Goal: Task Accomplishment & Management: Manage account settings

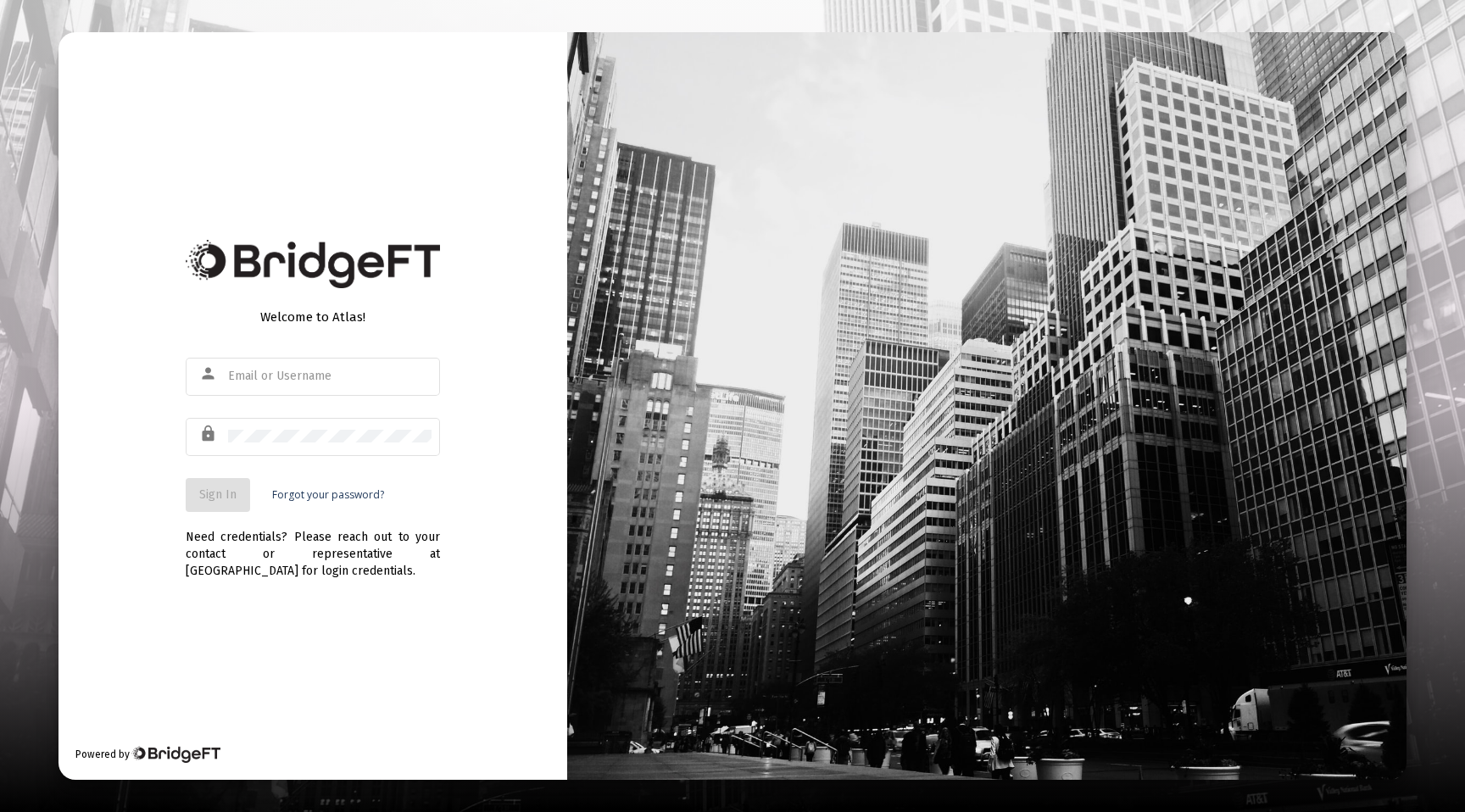
type input "[PERSON_NAME][EMAIL_ADDRESS][DOMAIN_NAME]"
click at [239, 492] on button "Sign In" at bounding box center [218, 495] width 65 height 34
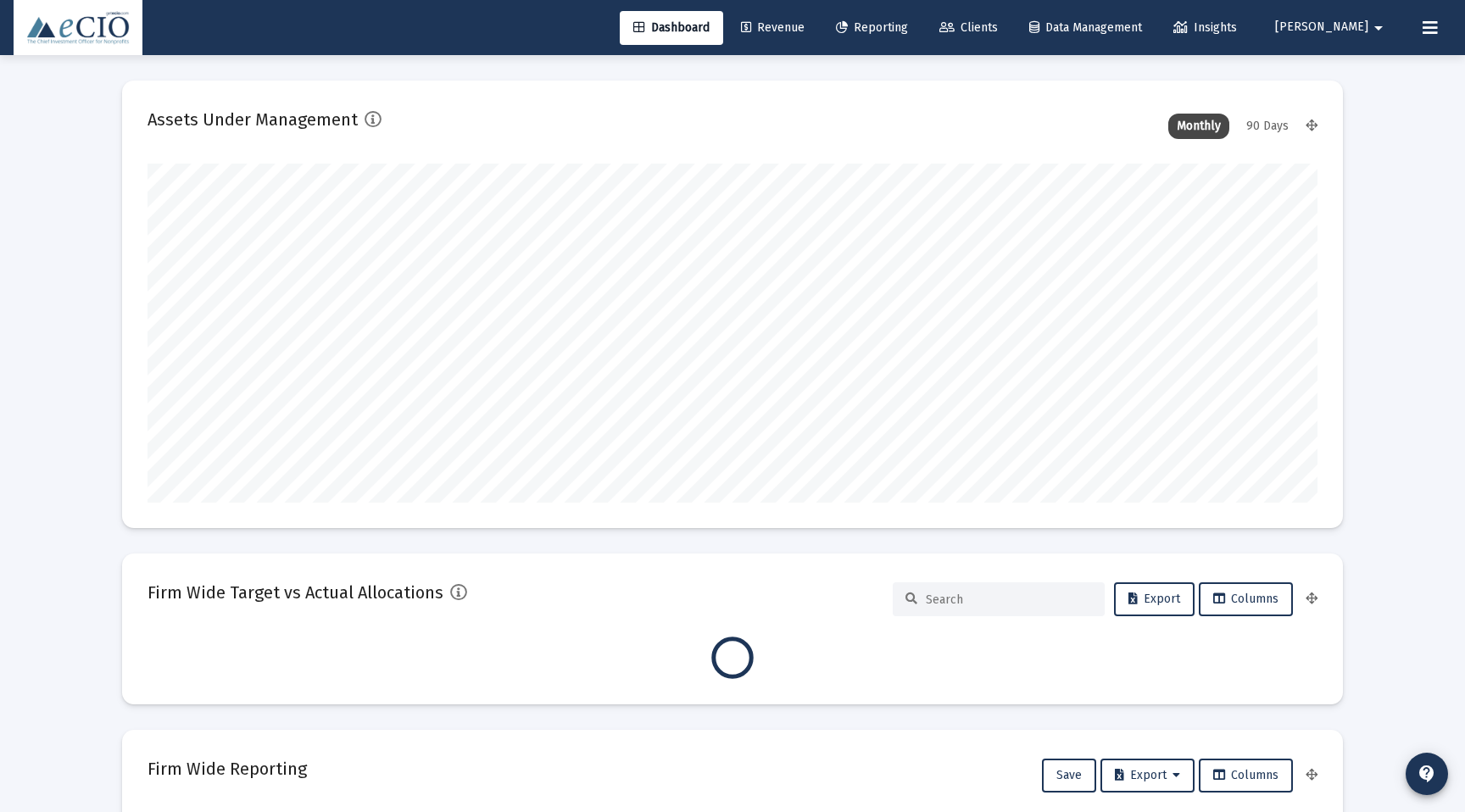
scroll to position [339, 1170]
type input "[DATE]"
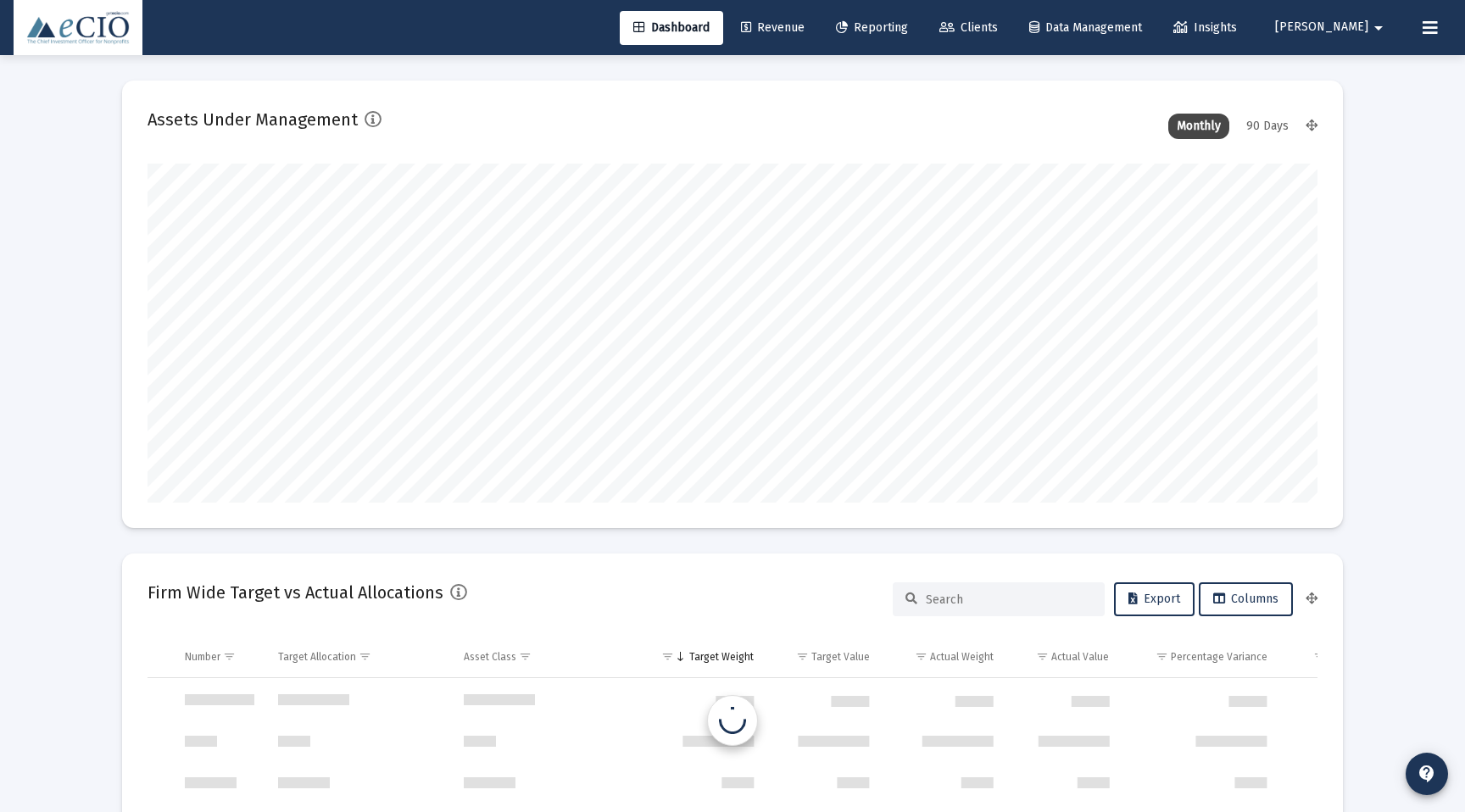
scroll to position [814, 0]
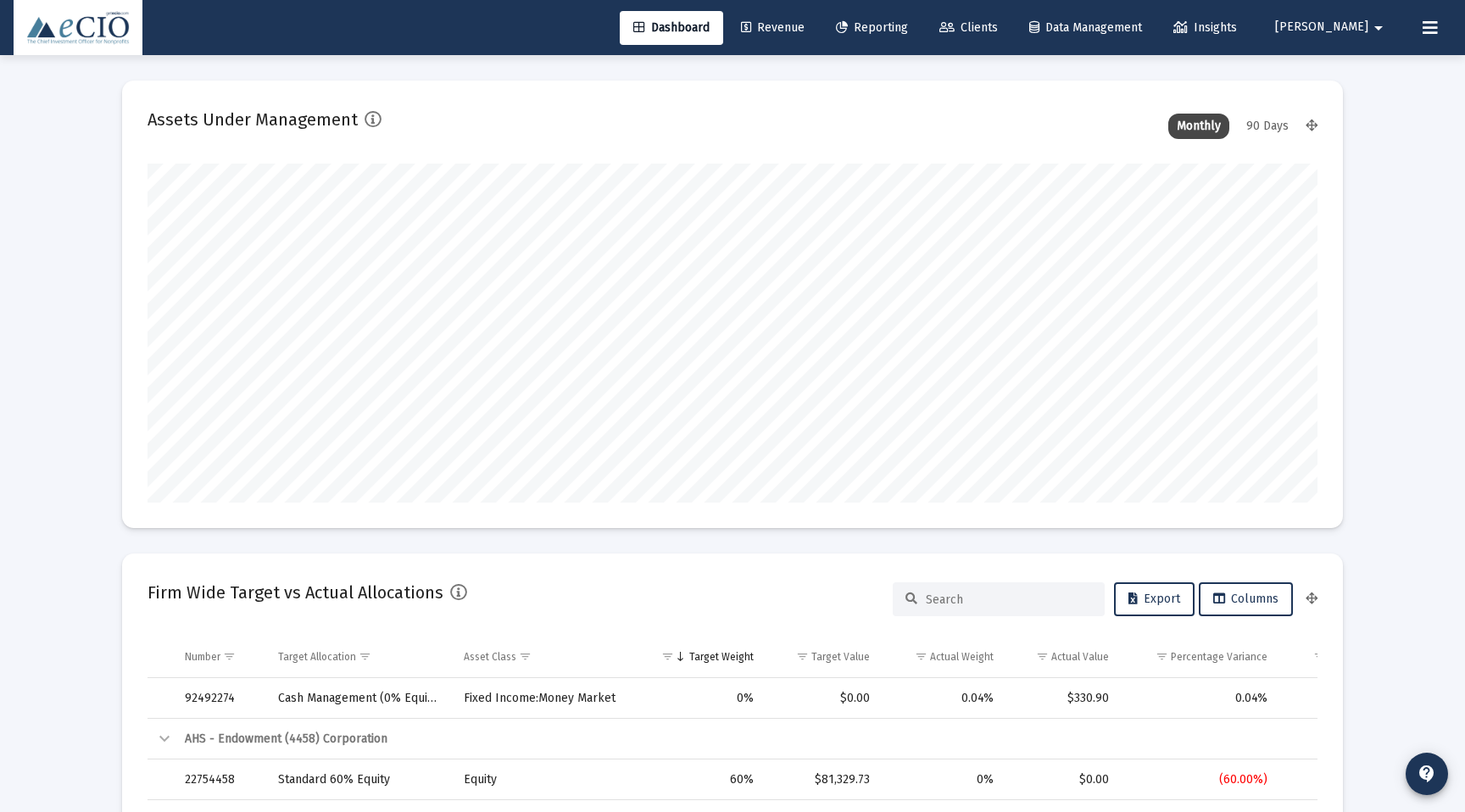
click at [1262, 125] on div "90 Days" at bounding box center [1267, 126] width 59 height 25
click at [725, 47] on div "Dashboard Revenue Reporting Clients Data Management Insights [PERSON_NAME] arro…" at bounding box center [732, 27] width 1438 height 55
click at [80, 33] on img at bounding box center [77, 27] width 103 height 34
click at [1011, 35] on link "Clients" at bounding box center [969, 27] width 86 height 34
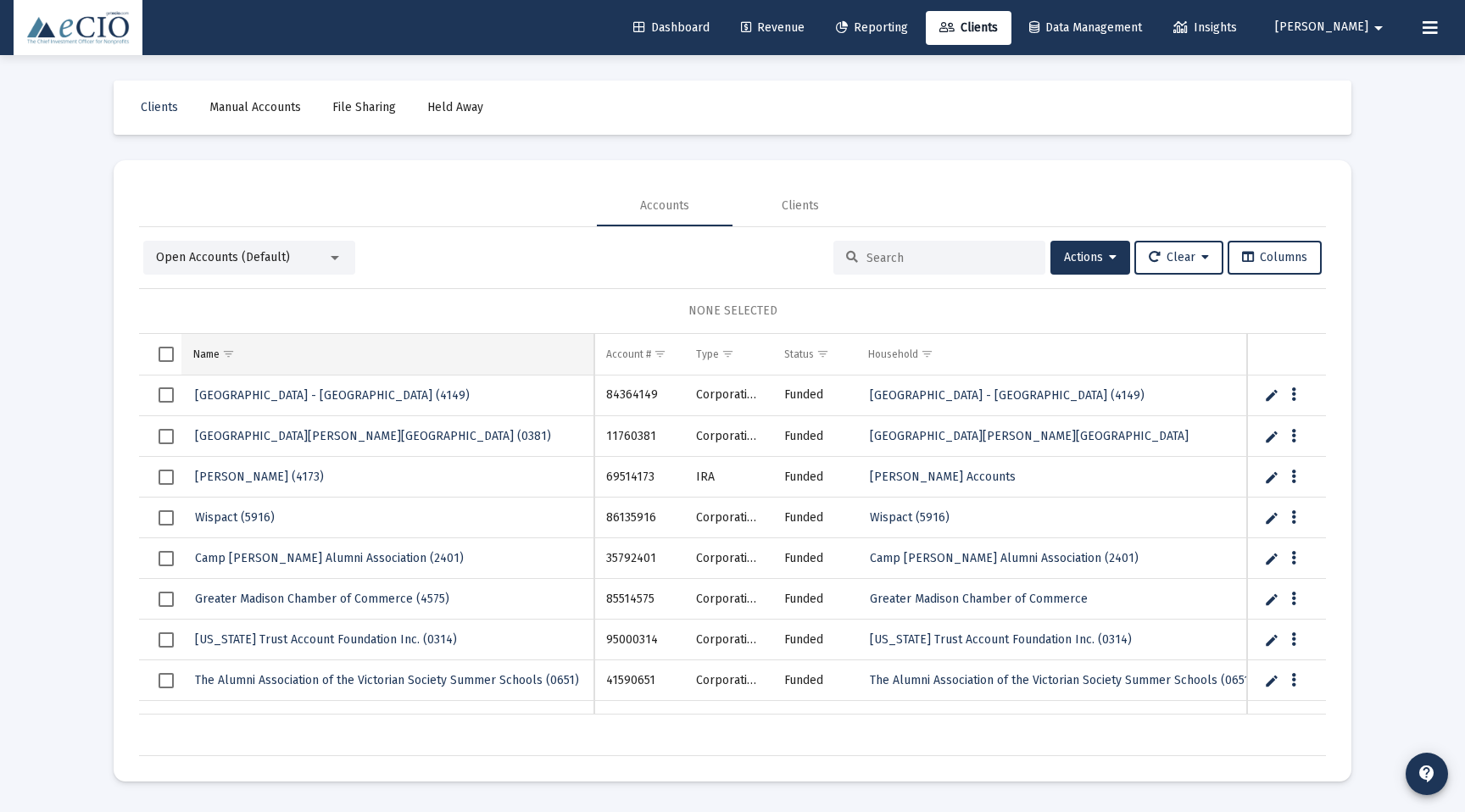
click at [226, 351] on span "Show filter options for column 'Name'" at bounding box center [228, 354] width 13 height 13
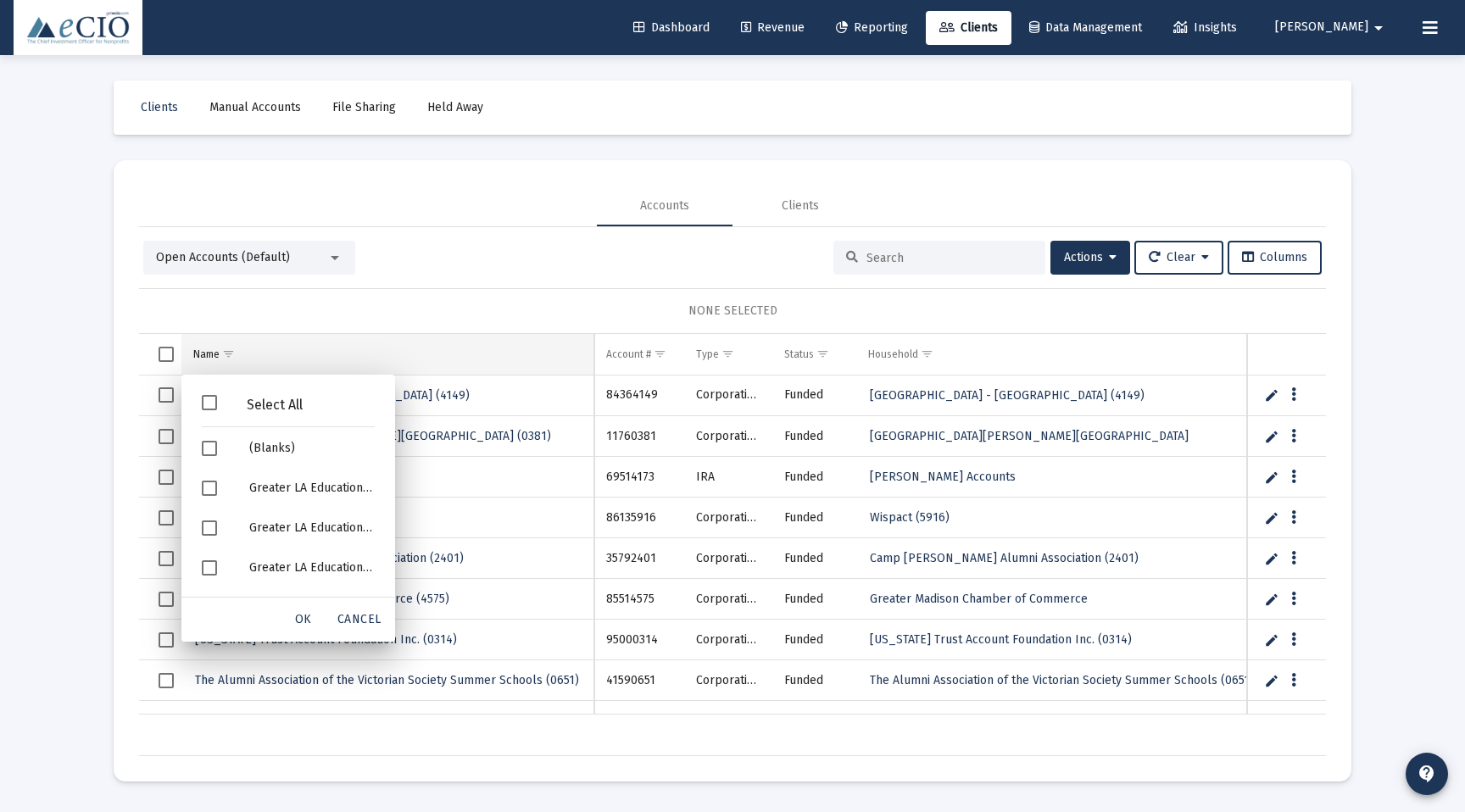
click at [416, 369] on td "Name" at bounding box center [388, 354] width 413 height 41
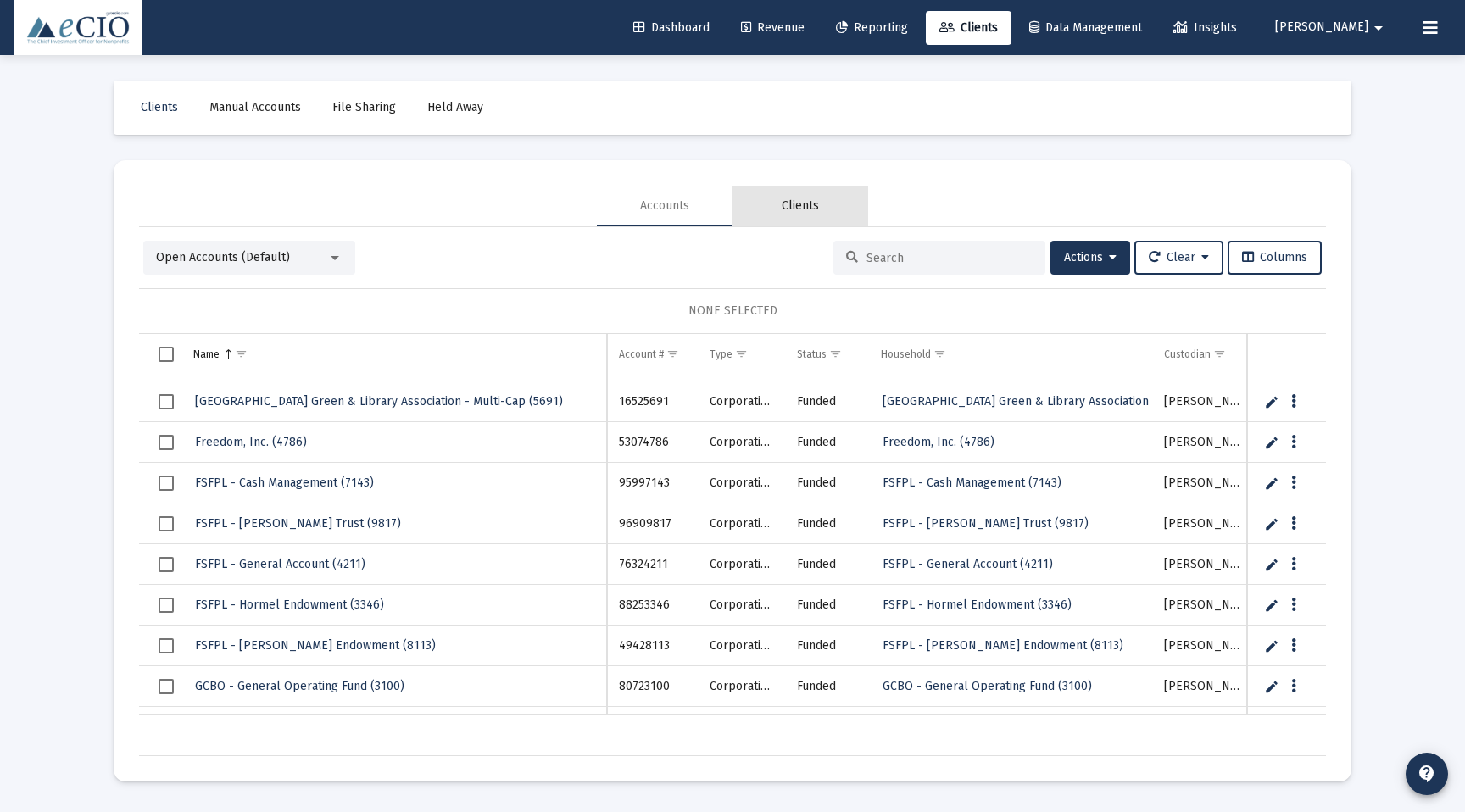
click at [799, 208] on div "Clients" at bounding box center [800, 206] width 38 height 17
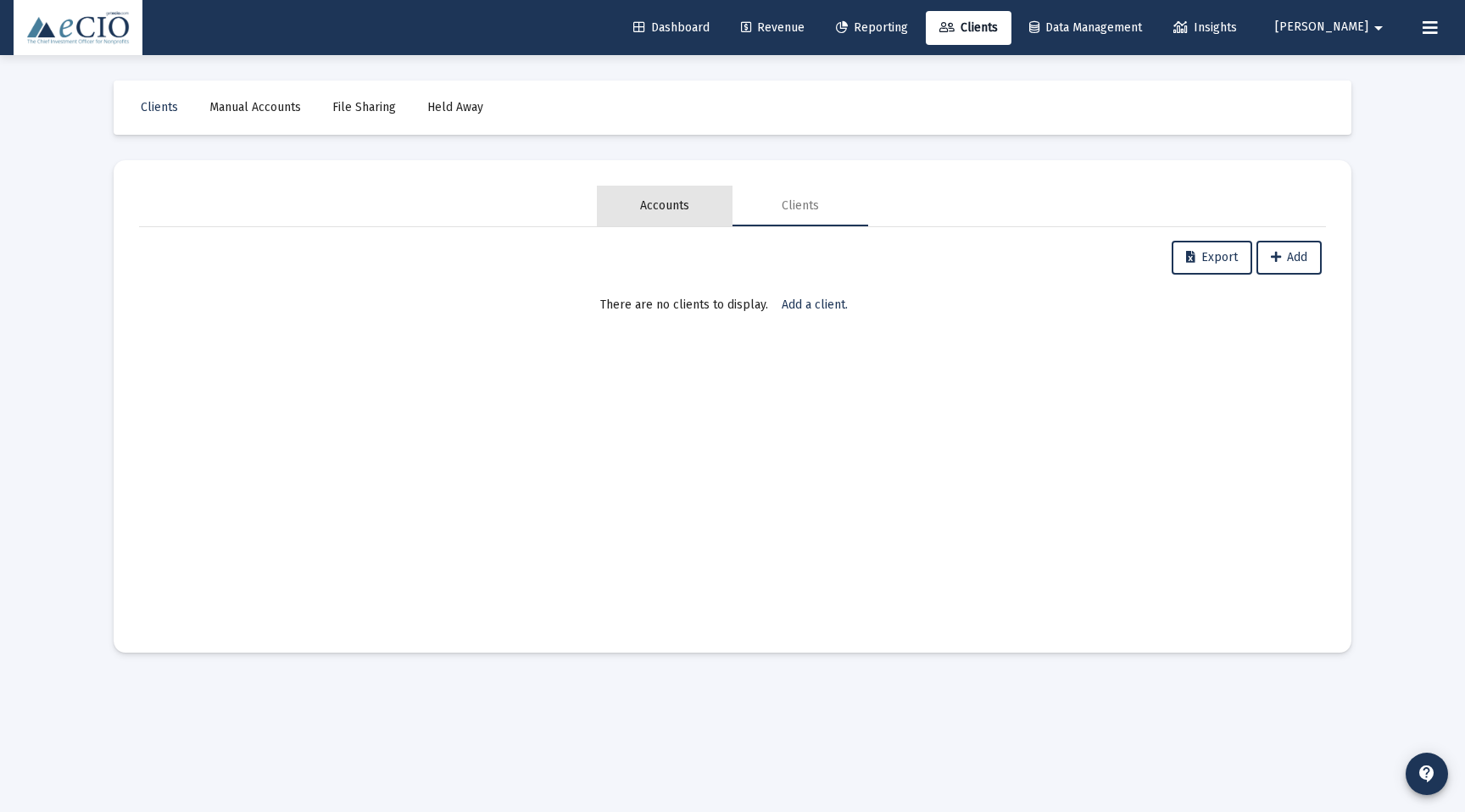
click at [666, 207] on div "Accounts" at bounding box center [664, 206] width 49 height 17
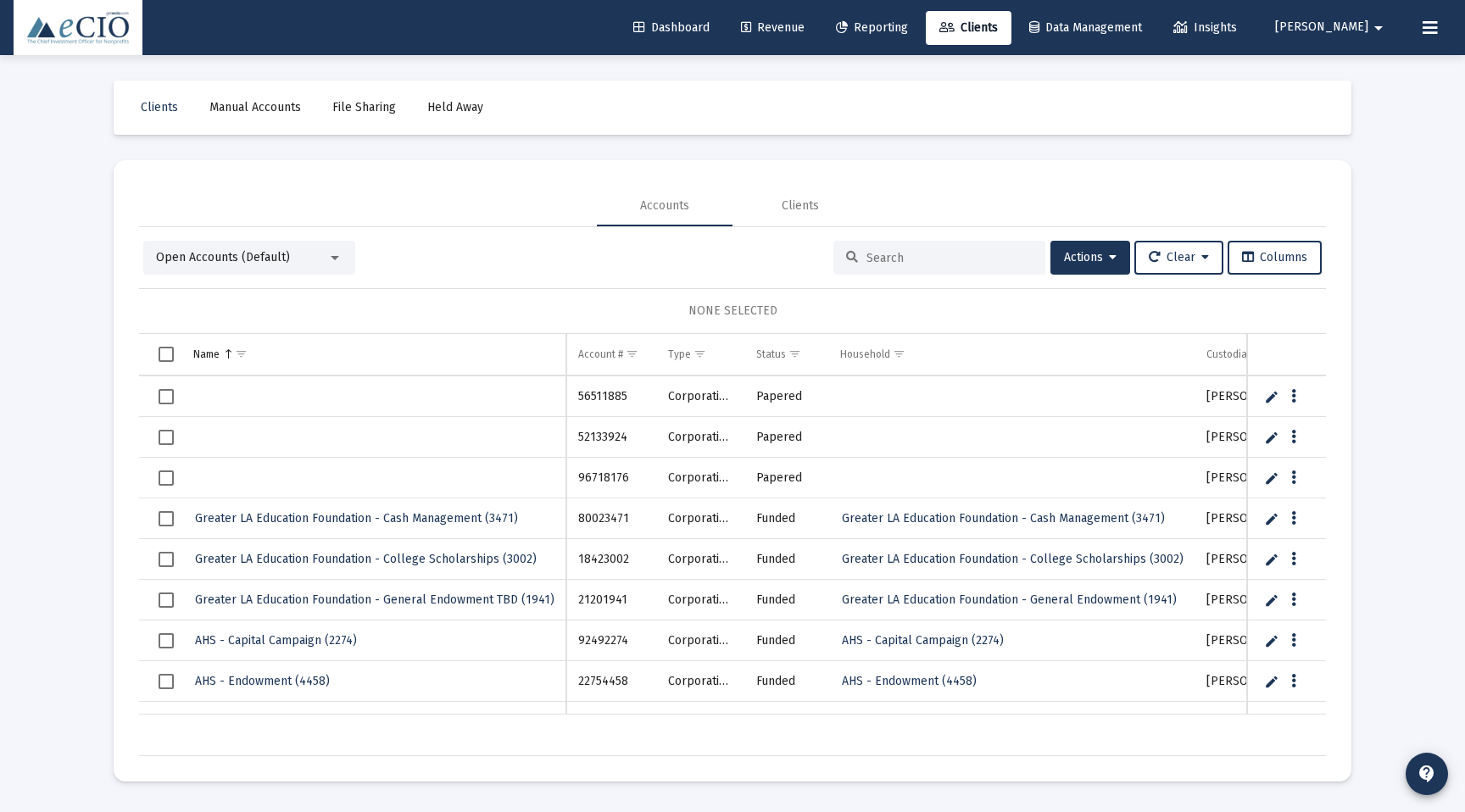
click at [598, 512] on td "80023471" at bounding box center [611, 519] width 90 height 41
copy td "80023471"
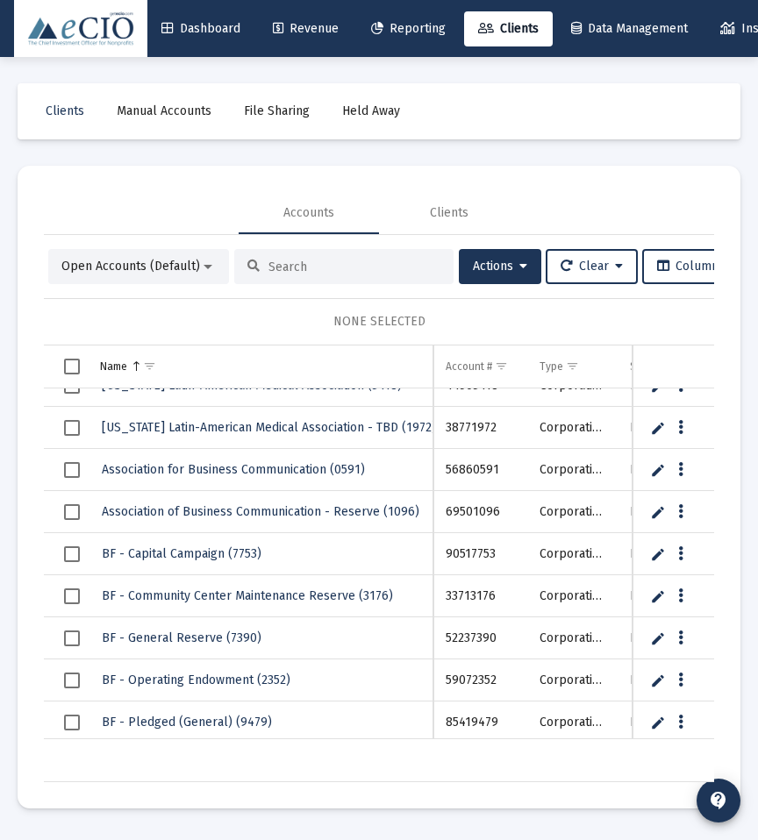
scroll to position [783, 0]
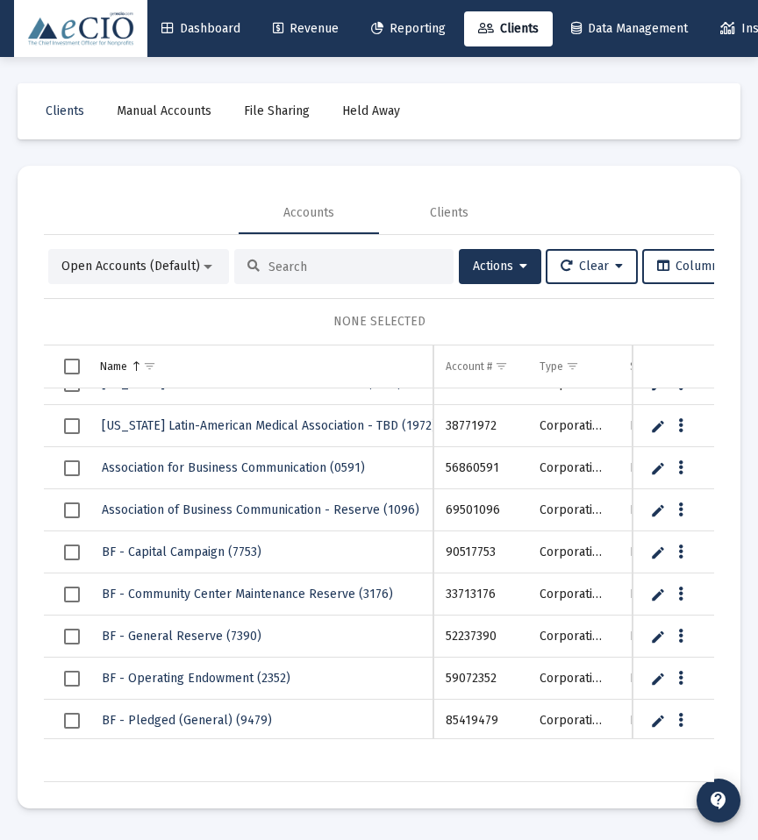
click at [317, 277] on div at bounding box center [343, 266] width 219 height 35
click at [315, 252] on div at bounding box center [343, 266] width 219 height 35
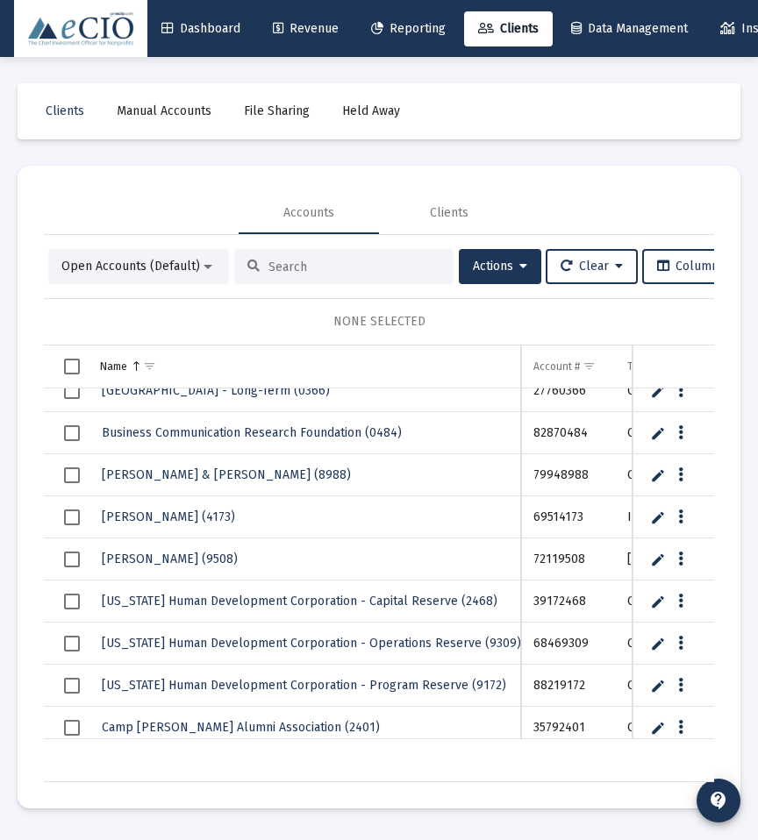
click at [328, 269] on input at bounding box center [354, 267] width 172 height 15
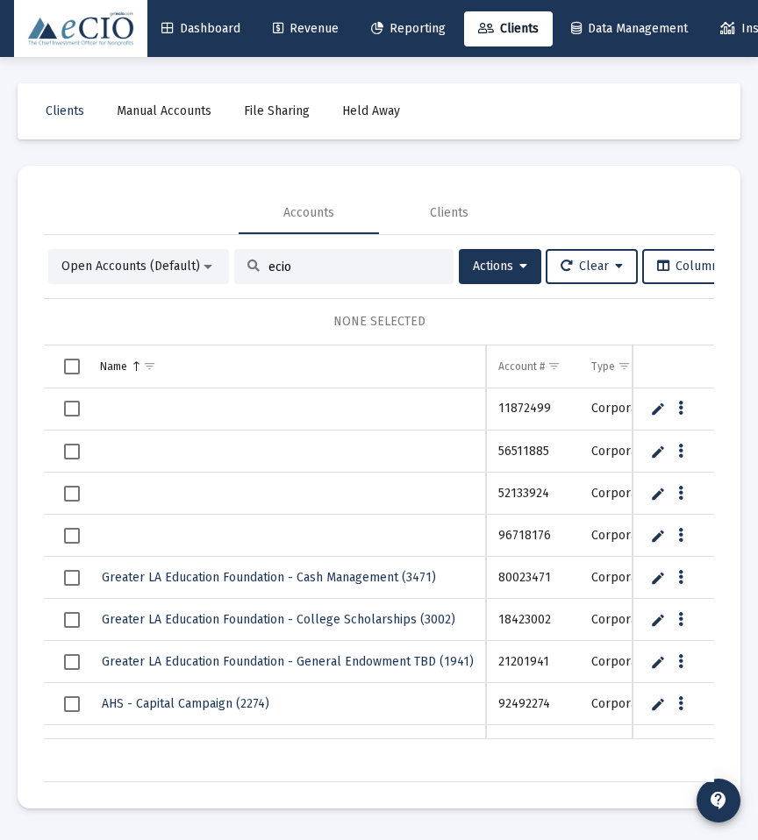
click at [283, 255] on div "ecio" at bounding box center [343, 266] width 219 height 35
click at [268, 271] on input "ecio" at bounding box center [354, 267] width 172 height 15
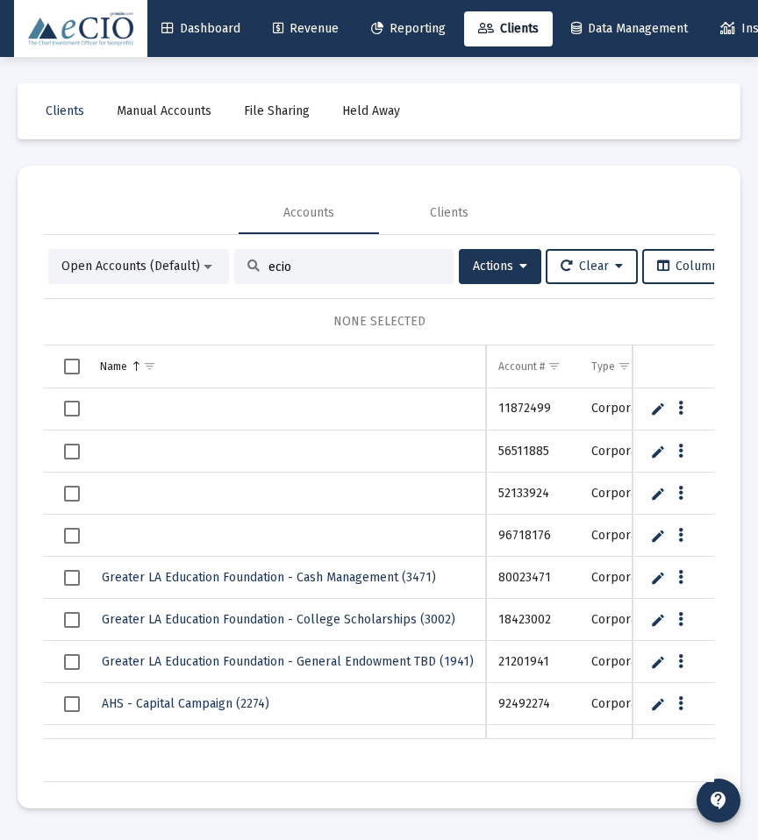
paste input "81312983"
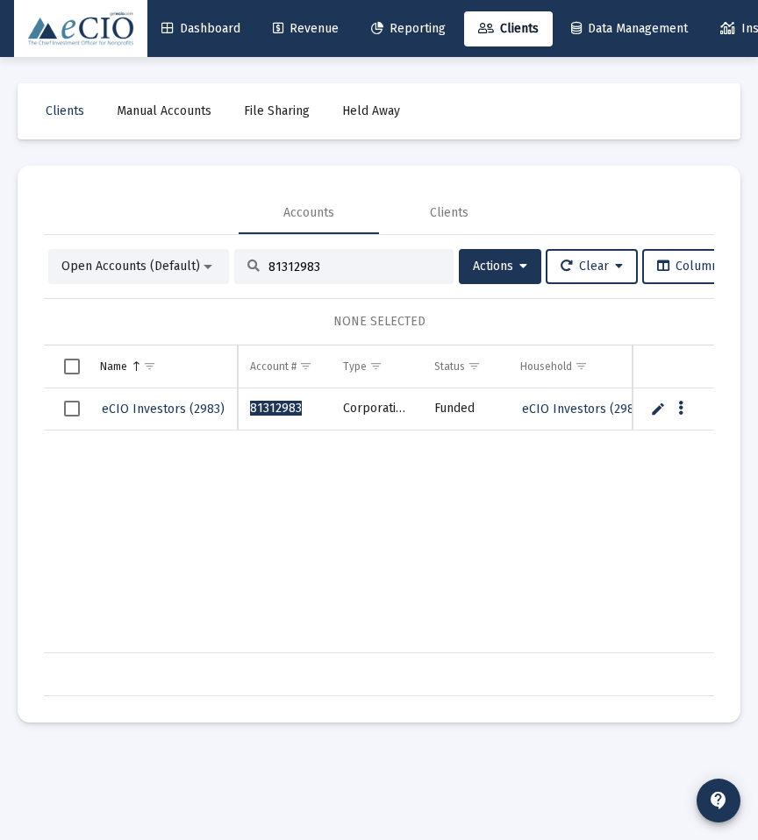
type input "81312983"
click at [660, 409] on link "Edit" at bounding box center [658, 409] width 16 height 16
click at [681, 405] on link "Cancel" at bounding box center [678, 410] width 16 height 16
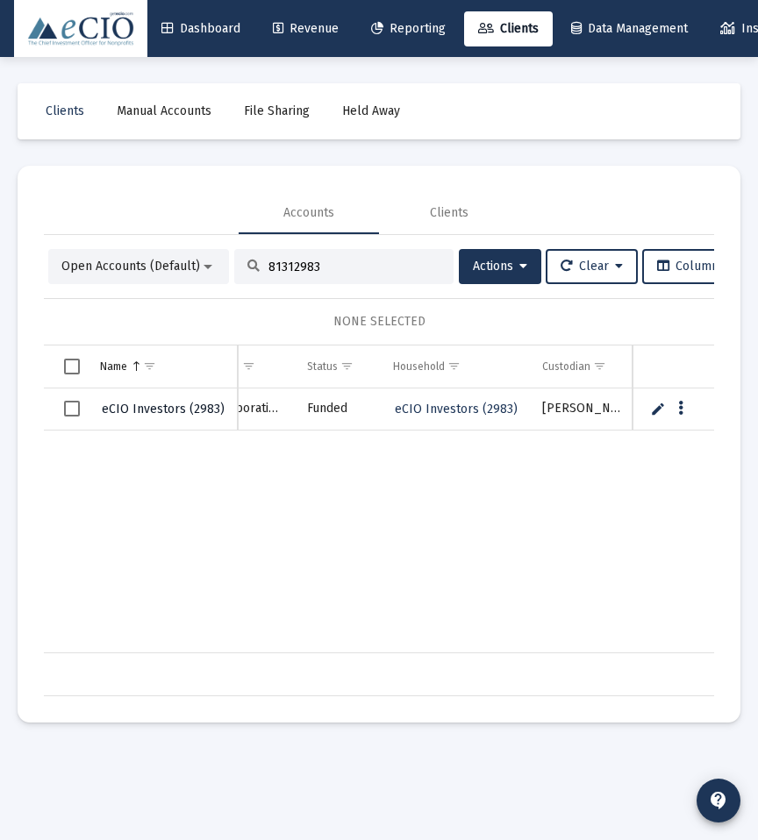
click at [155, 410] on span "eCIO Investors (2983)" at bounding box center [163, 409] width 123 height 15
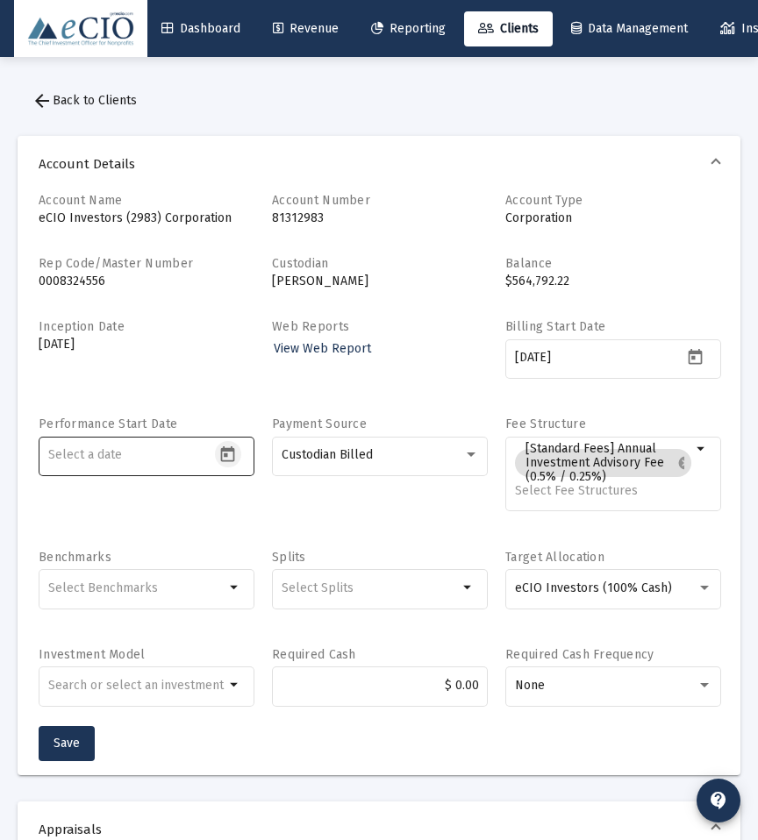
click at [228, 453] on icon "Open calendar" at bounding box center [227, 454] width 18 height 18
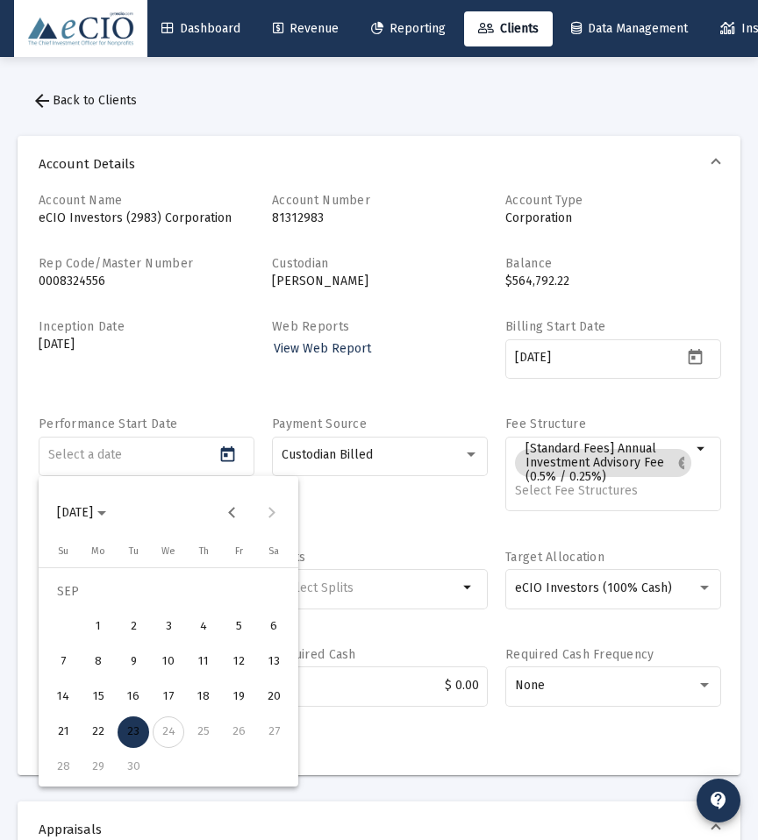
click at [131, 732] on div "23" at bounding box center [133, 732] width 32 height 32
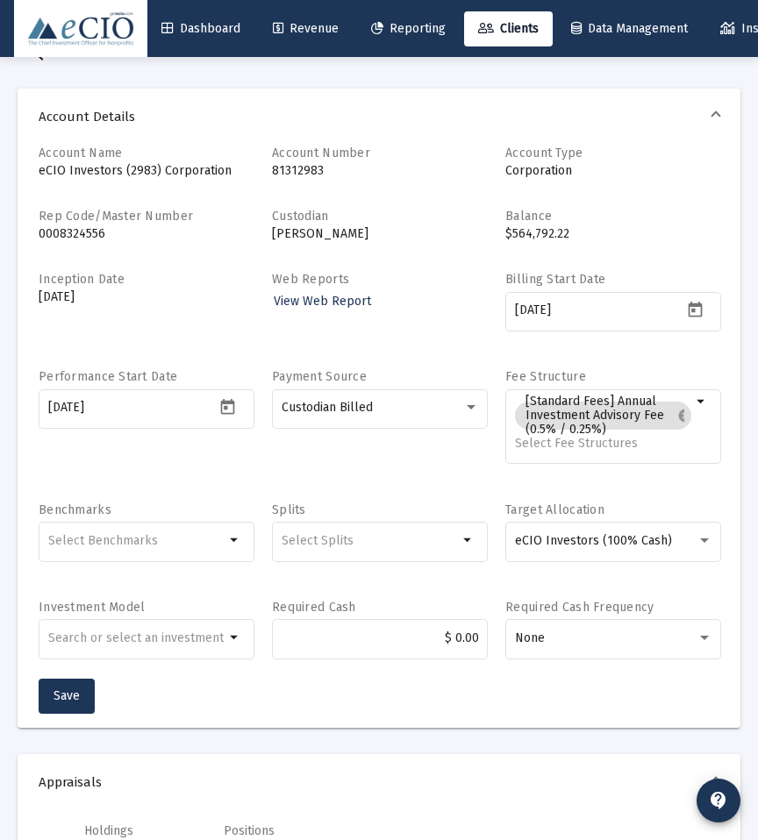
click at [360, 471] on div "Payment Source Custodian Billed" at bounding box center [380, 426] width 216 height 116
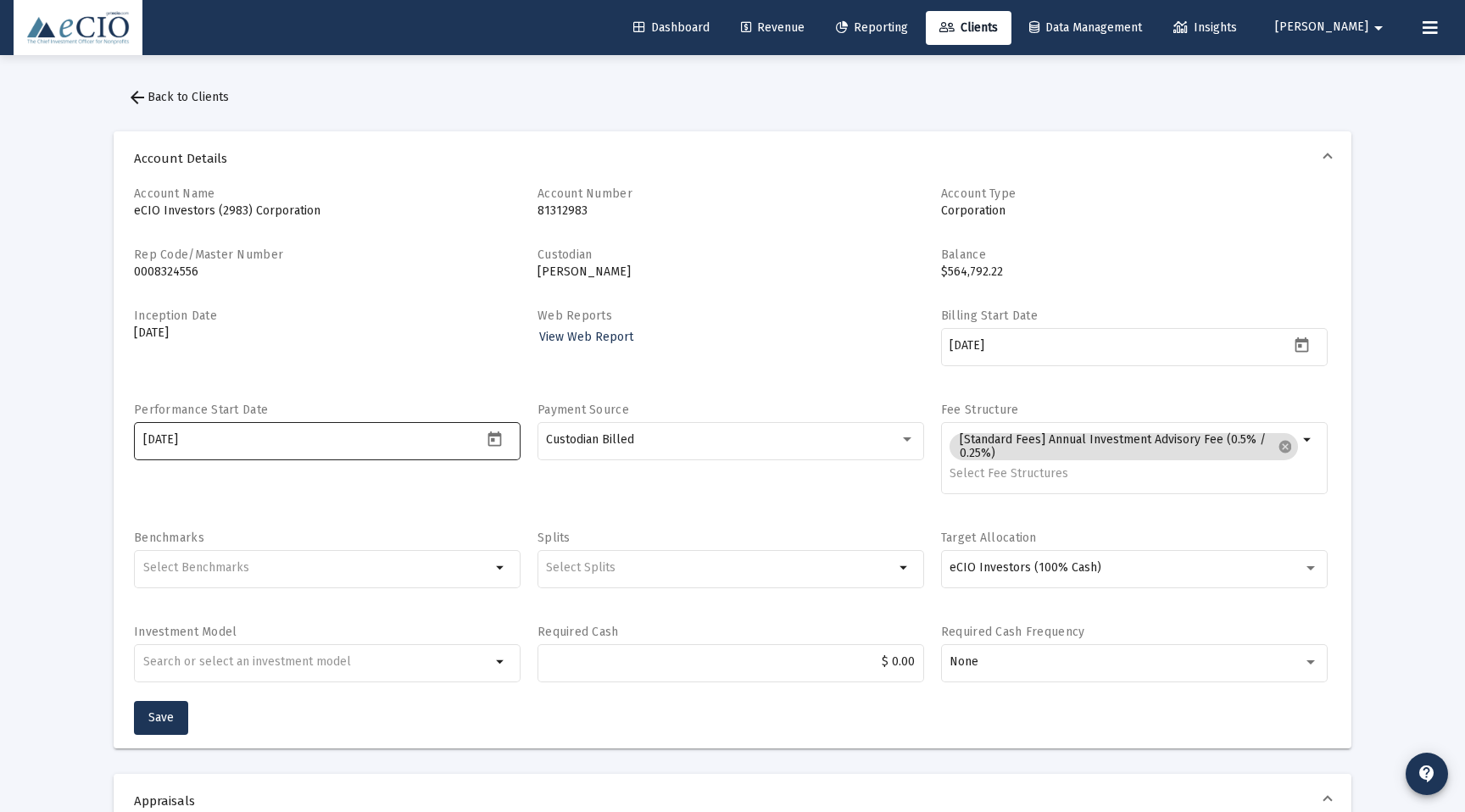
click at [499, 437] on icon "Open calendar" at bounding box center [494, 439] width 17 height 17
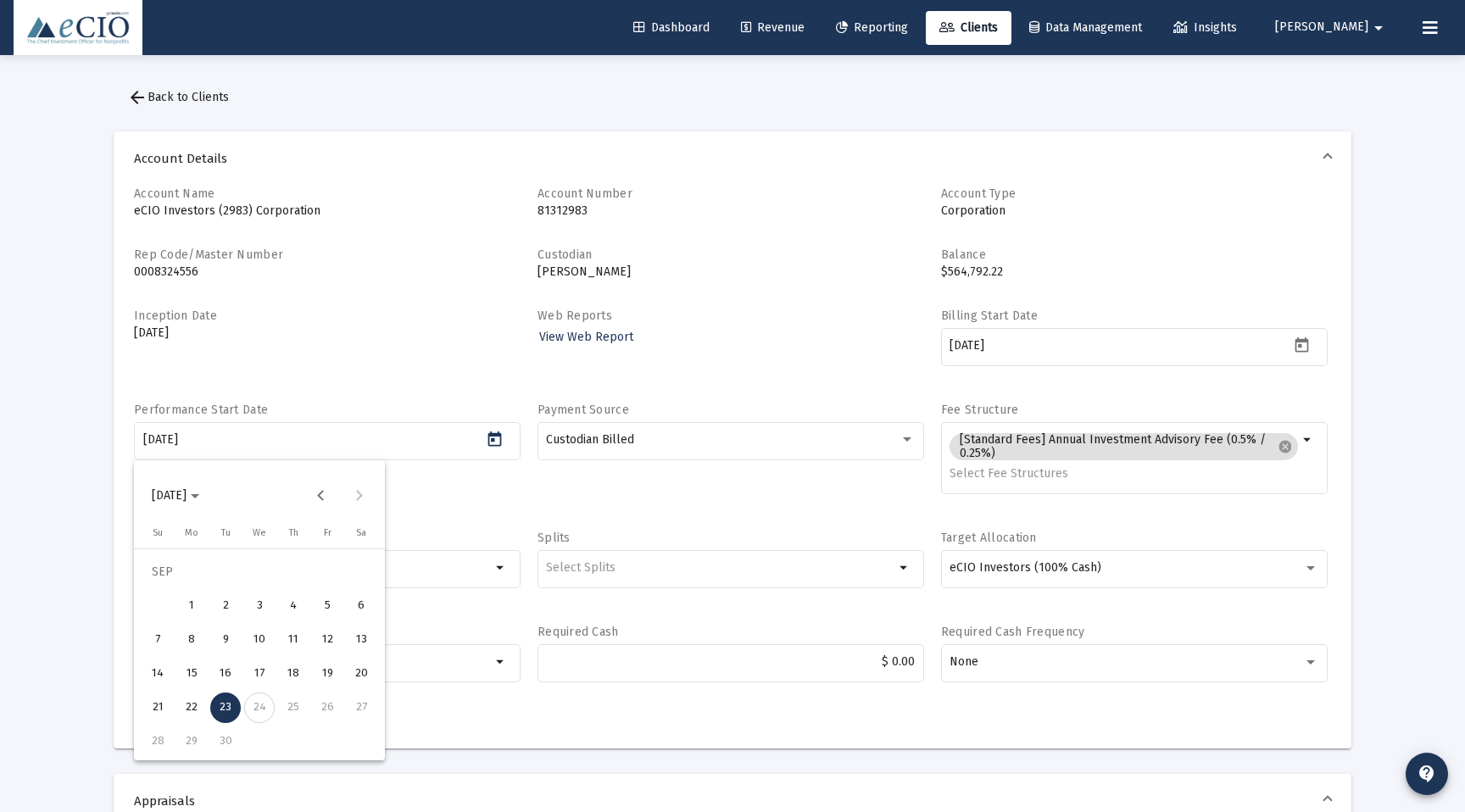
click at [187, 493] on span "[DATE]" at bounding box center [169, 495] width 35 height 14
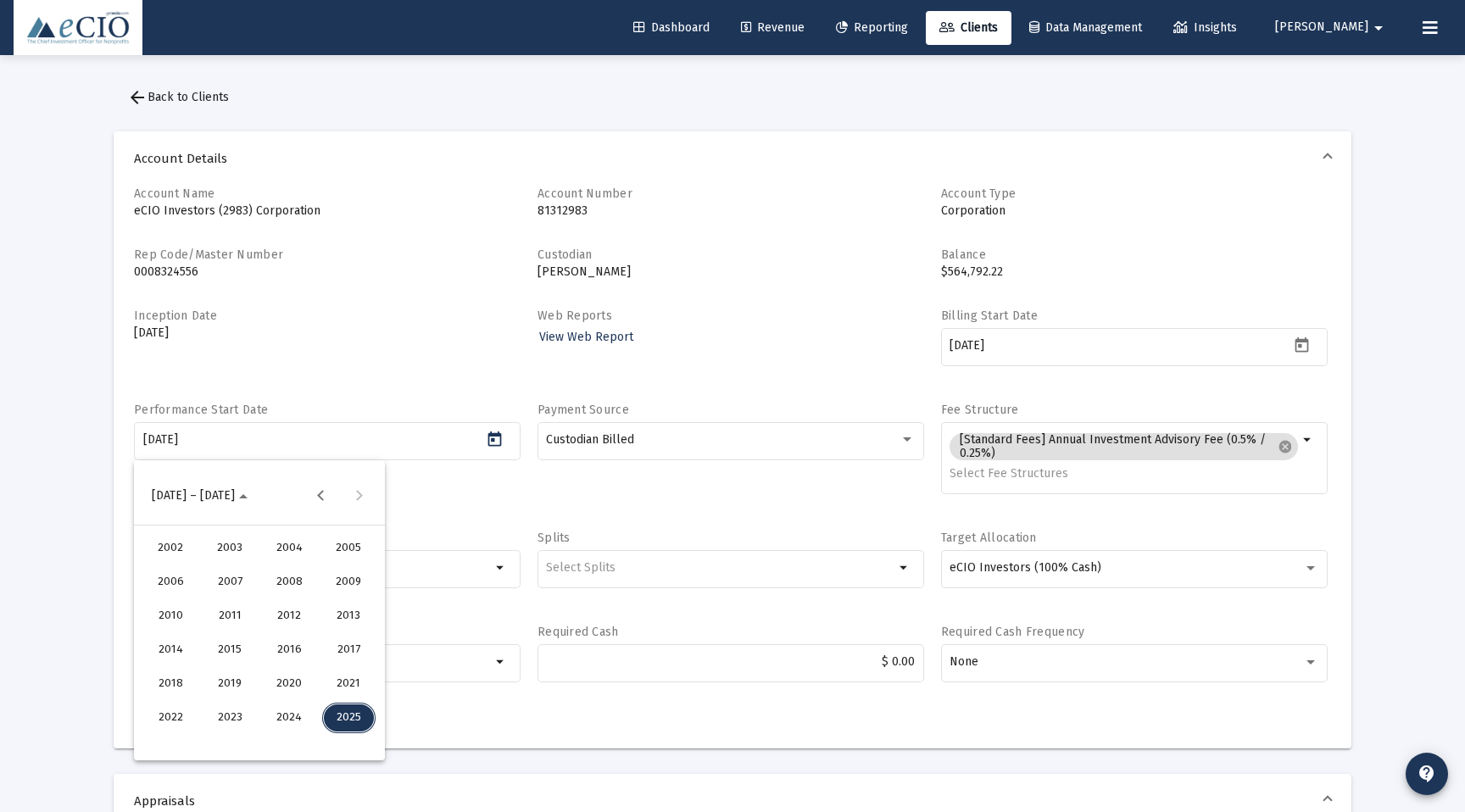
click at [348, 720] on div "2025" at bounding box center [348, 718] width 53 height 31
click at [169, 592] on div "JAN" at bounding box center [170, 583] width 53 height 31
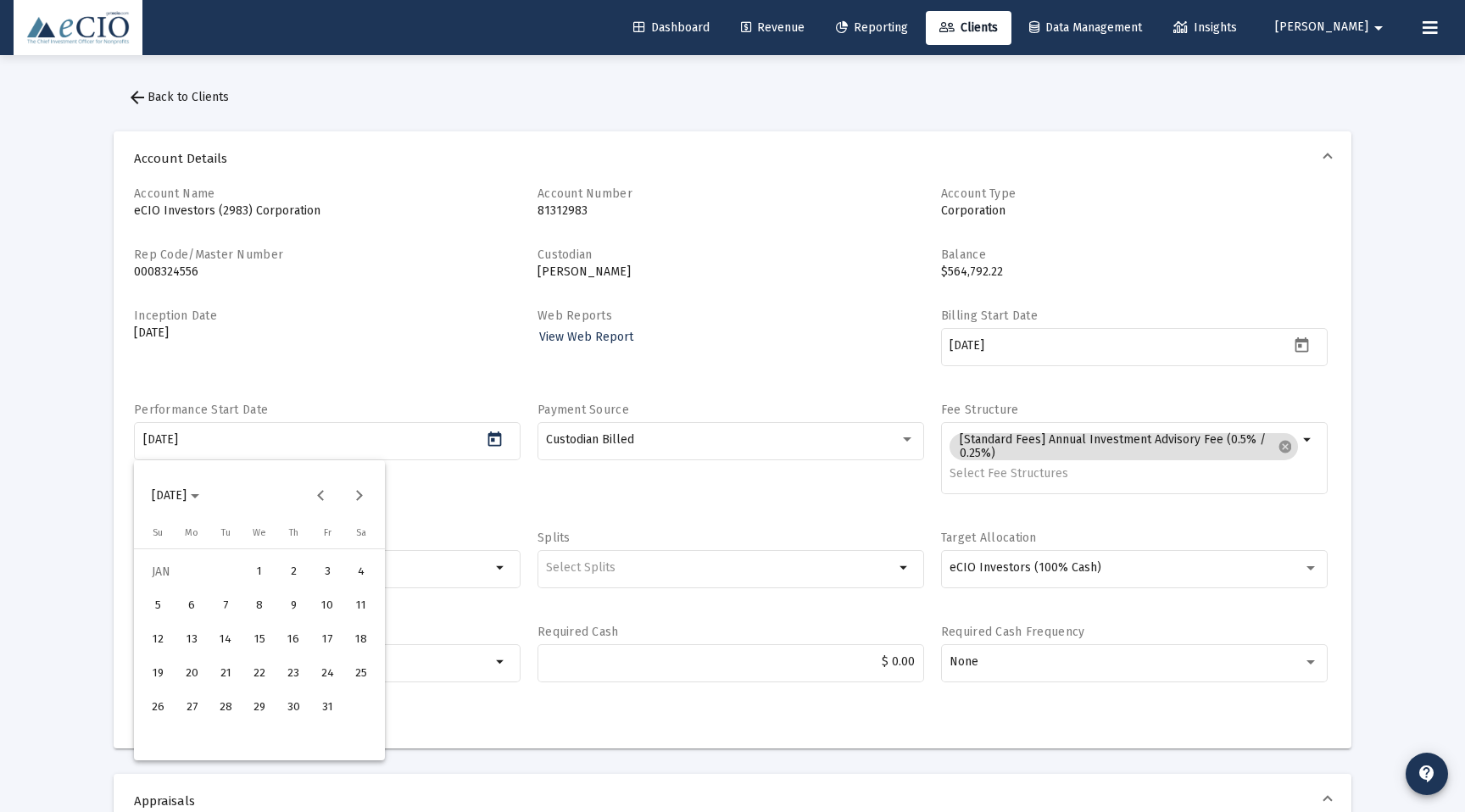
click at [160, 607] on div "5" at bounding box center [158, 606] width 31 height 31
type input "[DATE]"
click at [169, 719] on span "Save" at bounding box center [161, 717] width 25 height 14
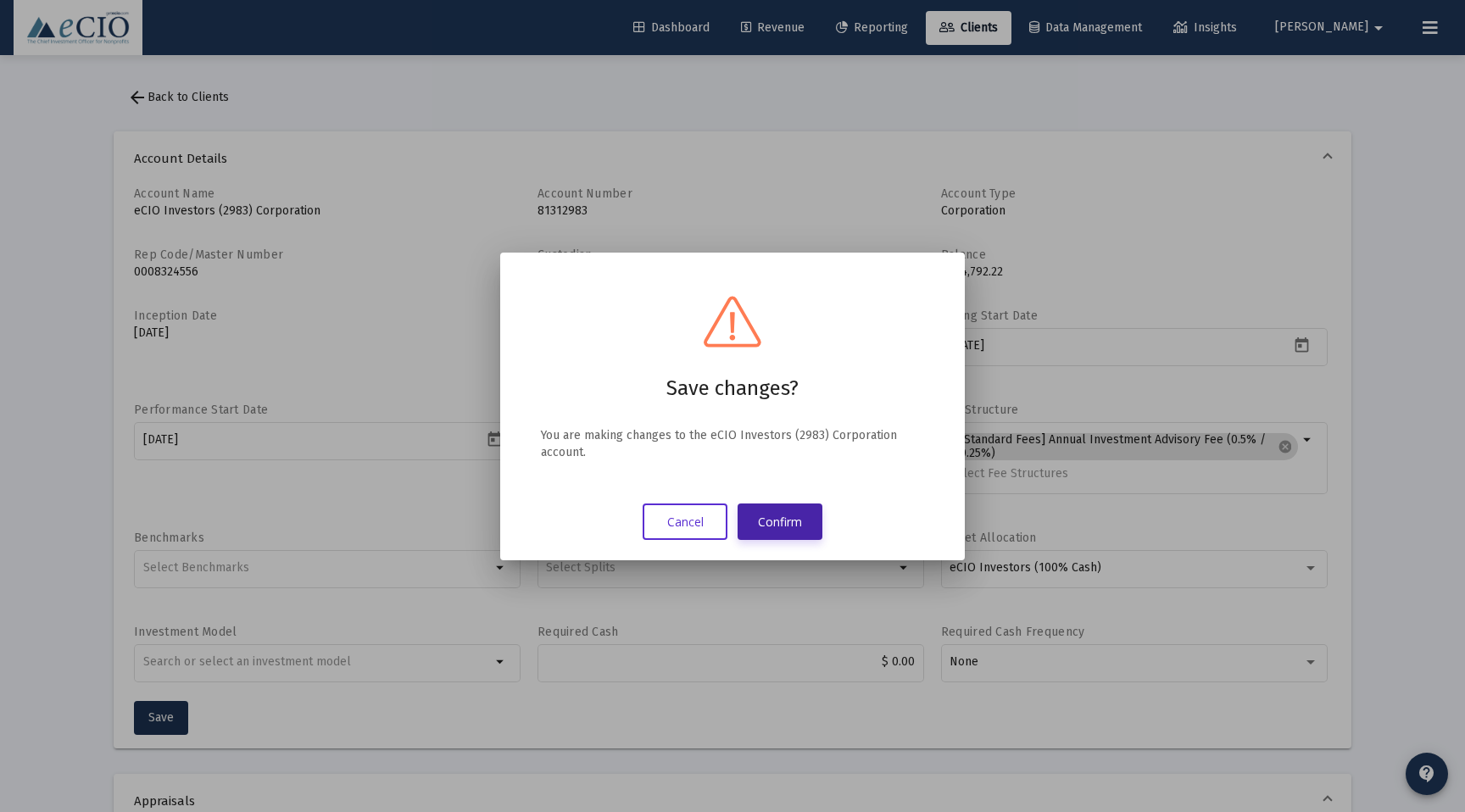
click at [780, 525] on button "Confirm" at bounding box center [780, 522] width 85 height 37
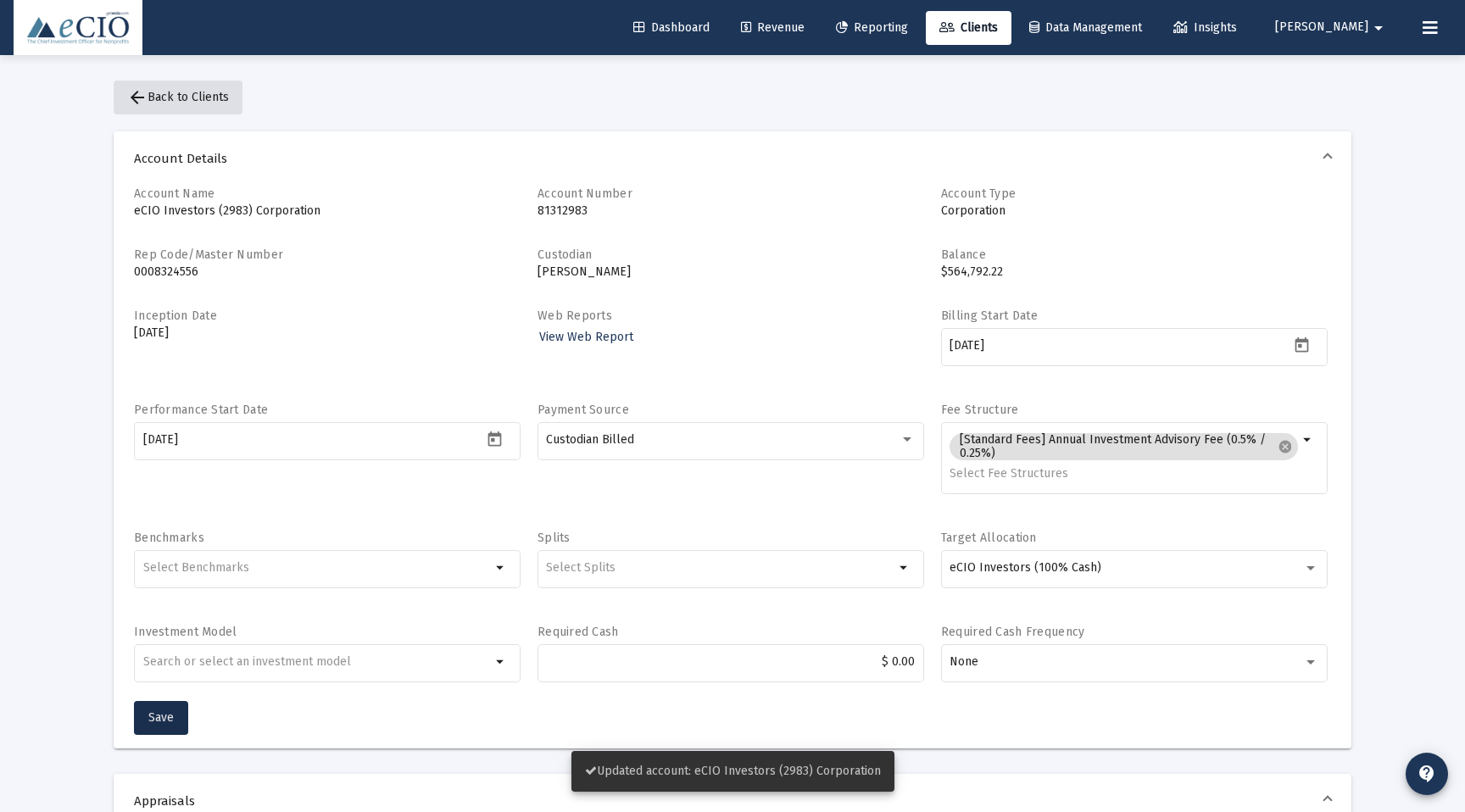
click at [134, 93] on mat-icon "arrow_back" at bounding box center [137, 97] width 20 height 20
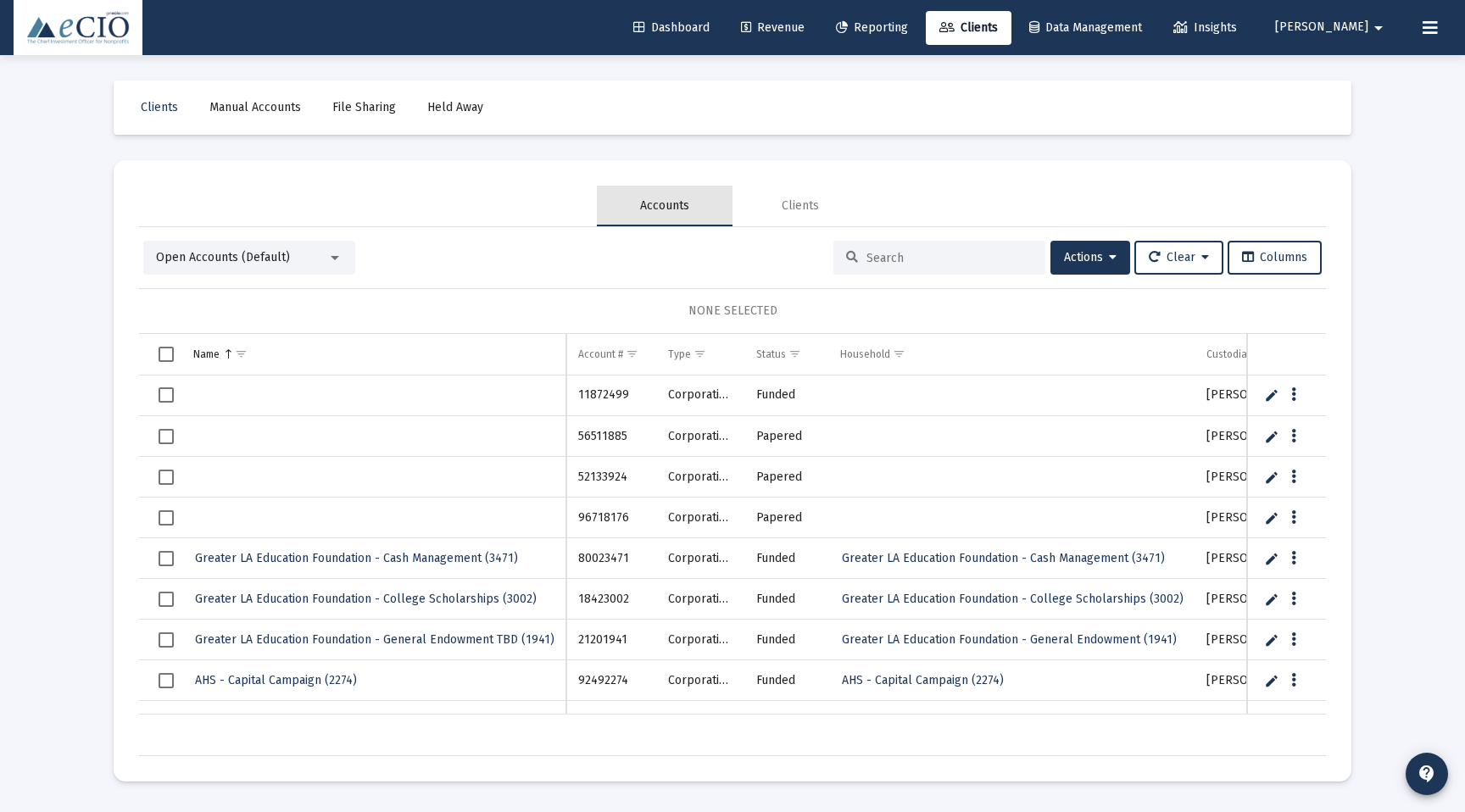
click at [671, 203] on div "Accounts" at bounding box center [664, 206] width 49 height 17
click at [418, 161] on mat-card "Accounts Clients Open Accounts (Default) Actions Clear Columns NONE SELECTED Na…" at bounding box center [732, 471] width 1238 height 622
click at [915, 249] on div at bounding box center [939, 257] width 212 height 34
click at [877, 262] on input at bounding box center [950, 258] width 166 height 14
paste input "81312983"
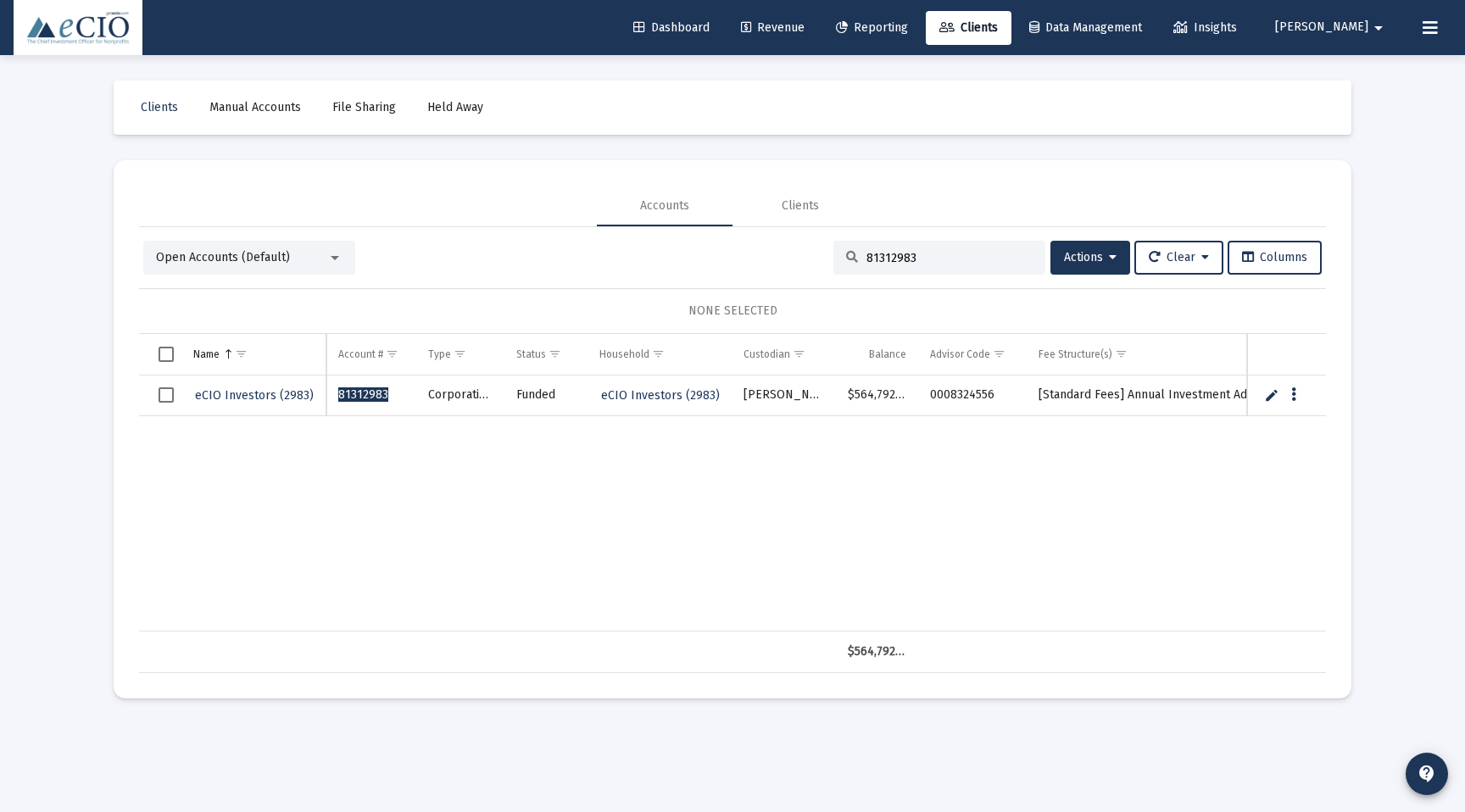
type input "81312983"
click at [211, 392] on span "eCIO Investors (2983)" at bounding box center [254, 395] width 119 height 14
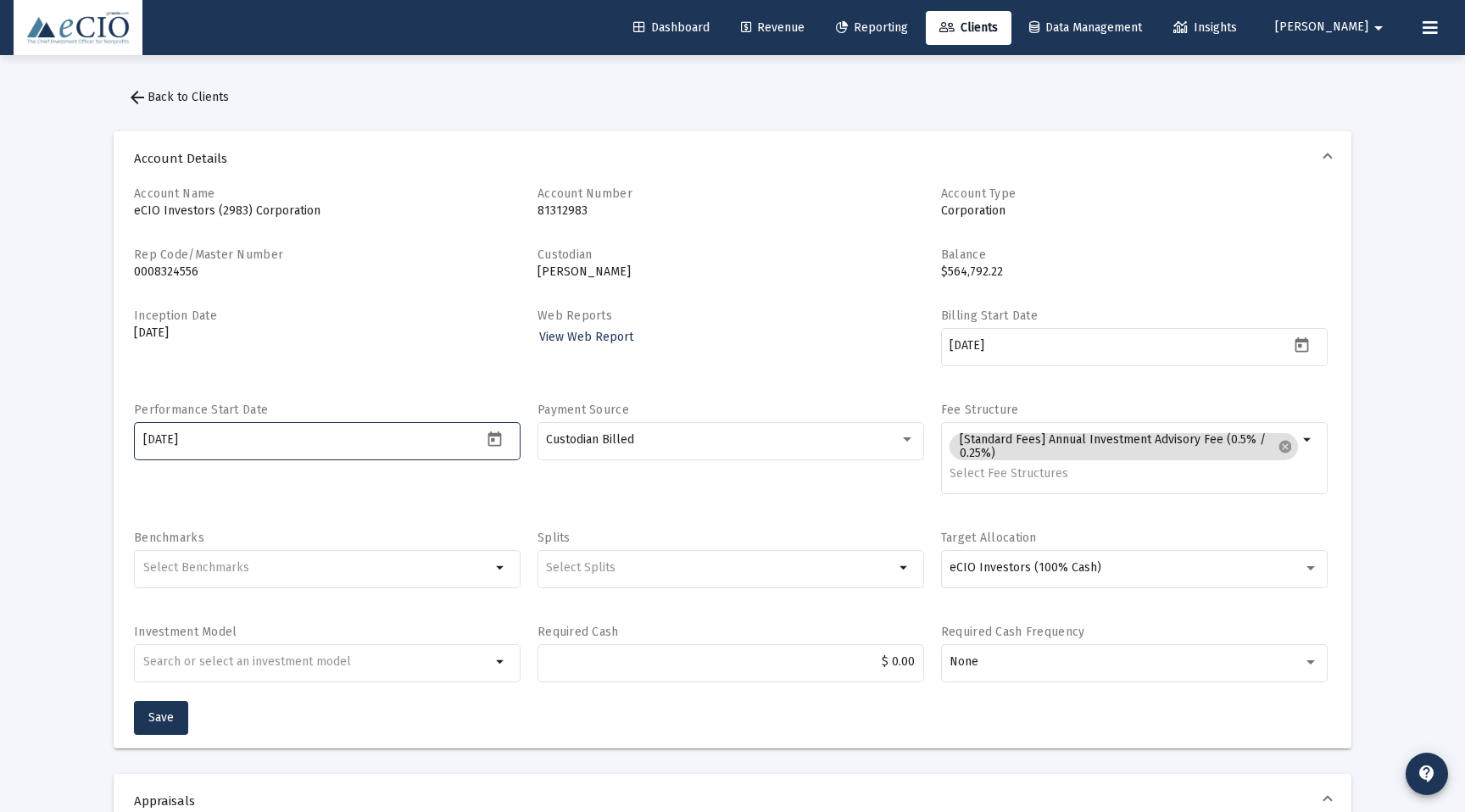
click at [181, 437] on input "[DATE]" at bounding box center [313, 440] width 340 height 14
click at [171, 718] on span "Save" at bounding box center [161, 717] width 25 height 14
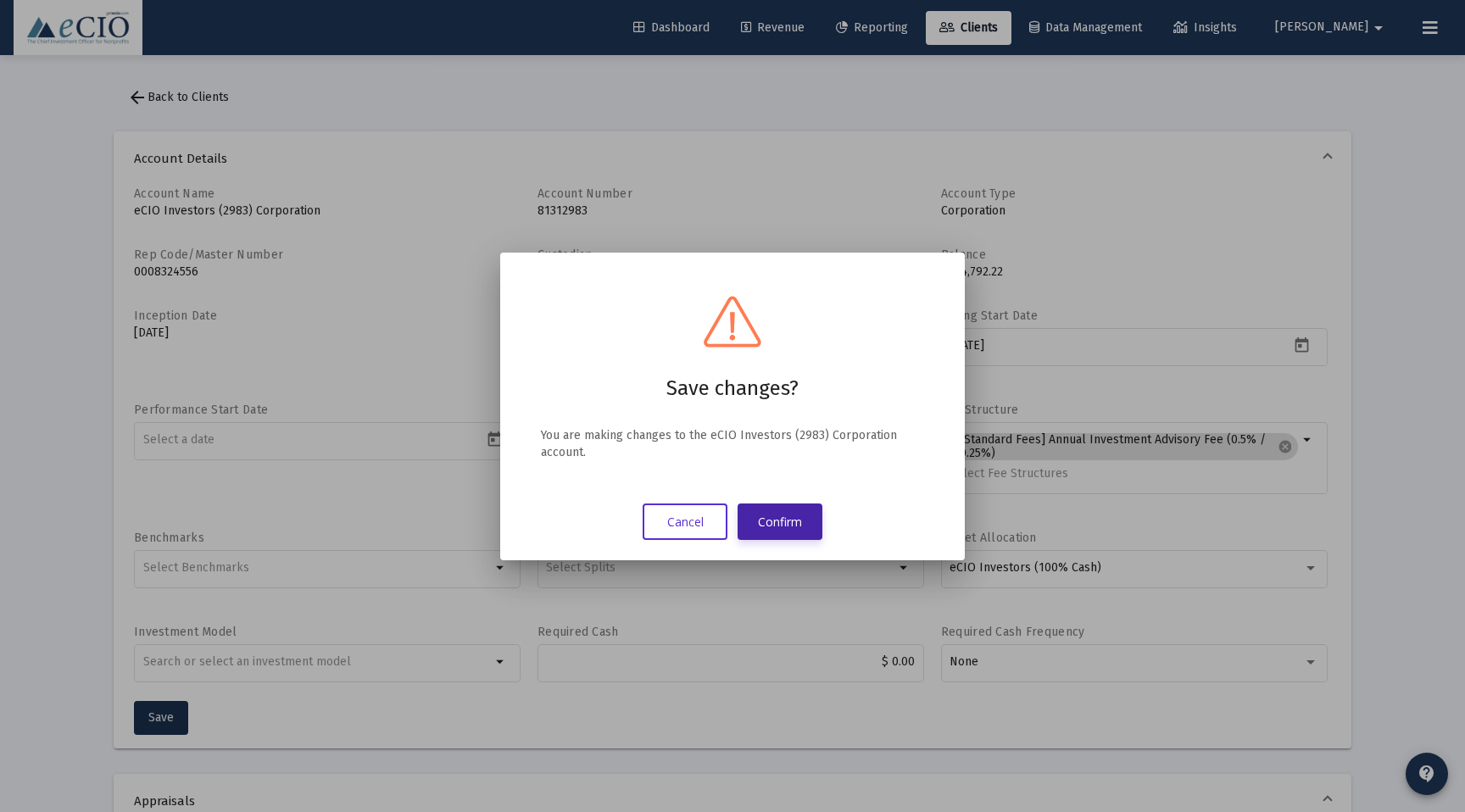
click at [781, 520] on button "Confirm" at bounding box center [780, 522] width 85 height 37
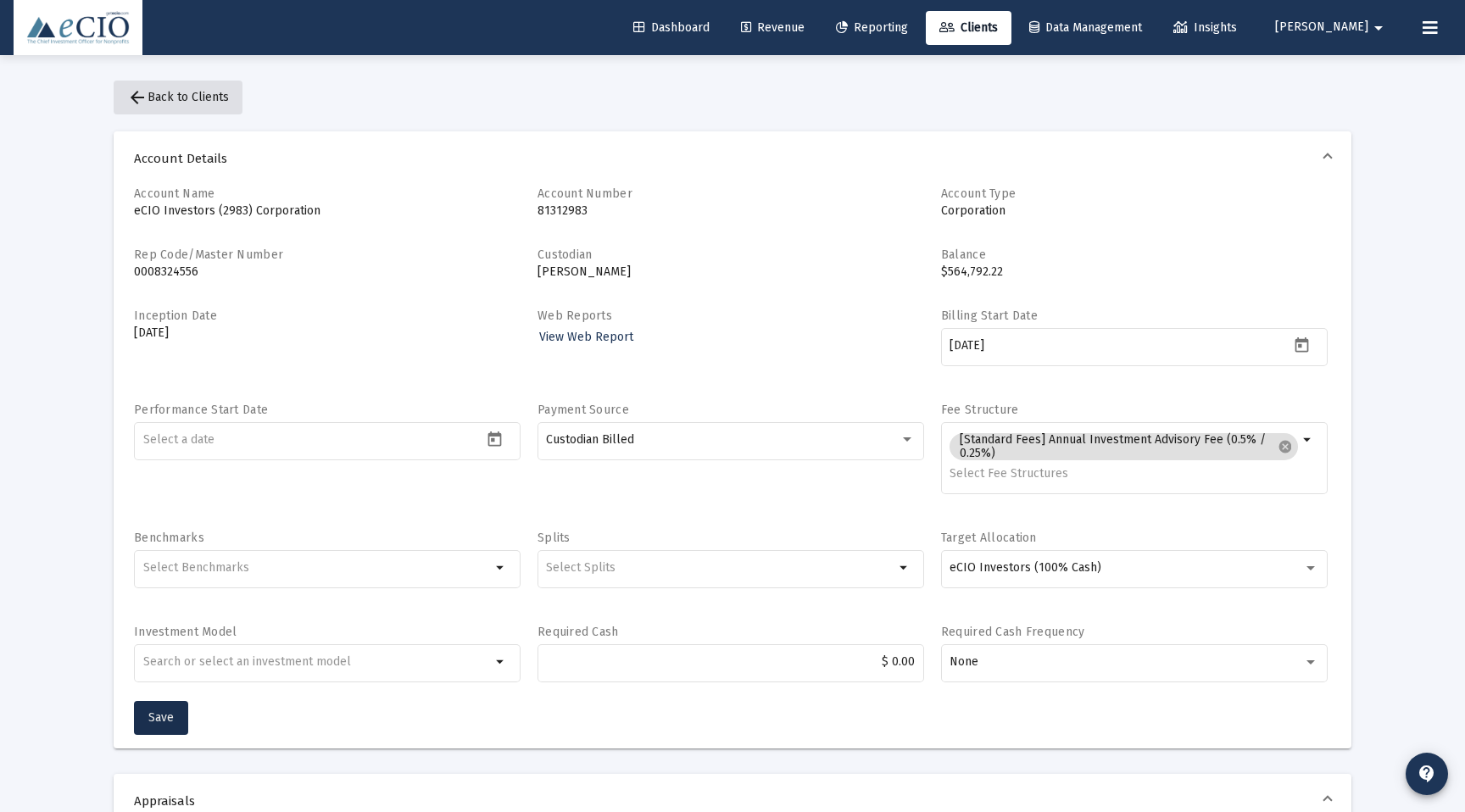
click at [150, 91] on span "arrow_back Back to Clients" at bounding box center [178, 97] width 102 height 14
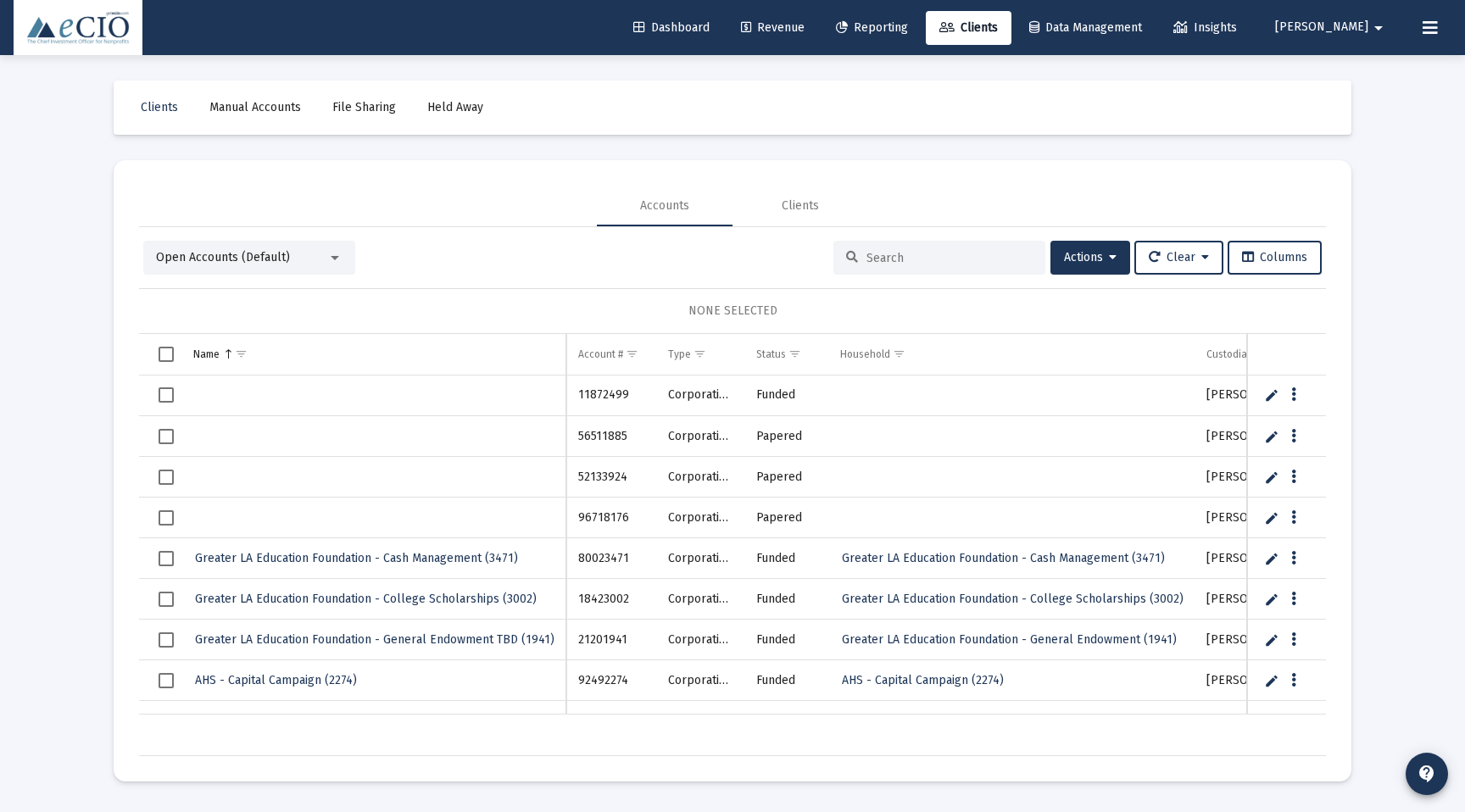
click at [912, 264] on div at bounding box center [939, 257] width 212 height 34
click at [891, 254] on input at bounding box center [950, 258] width 166 height 14
paste input "81312983"
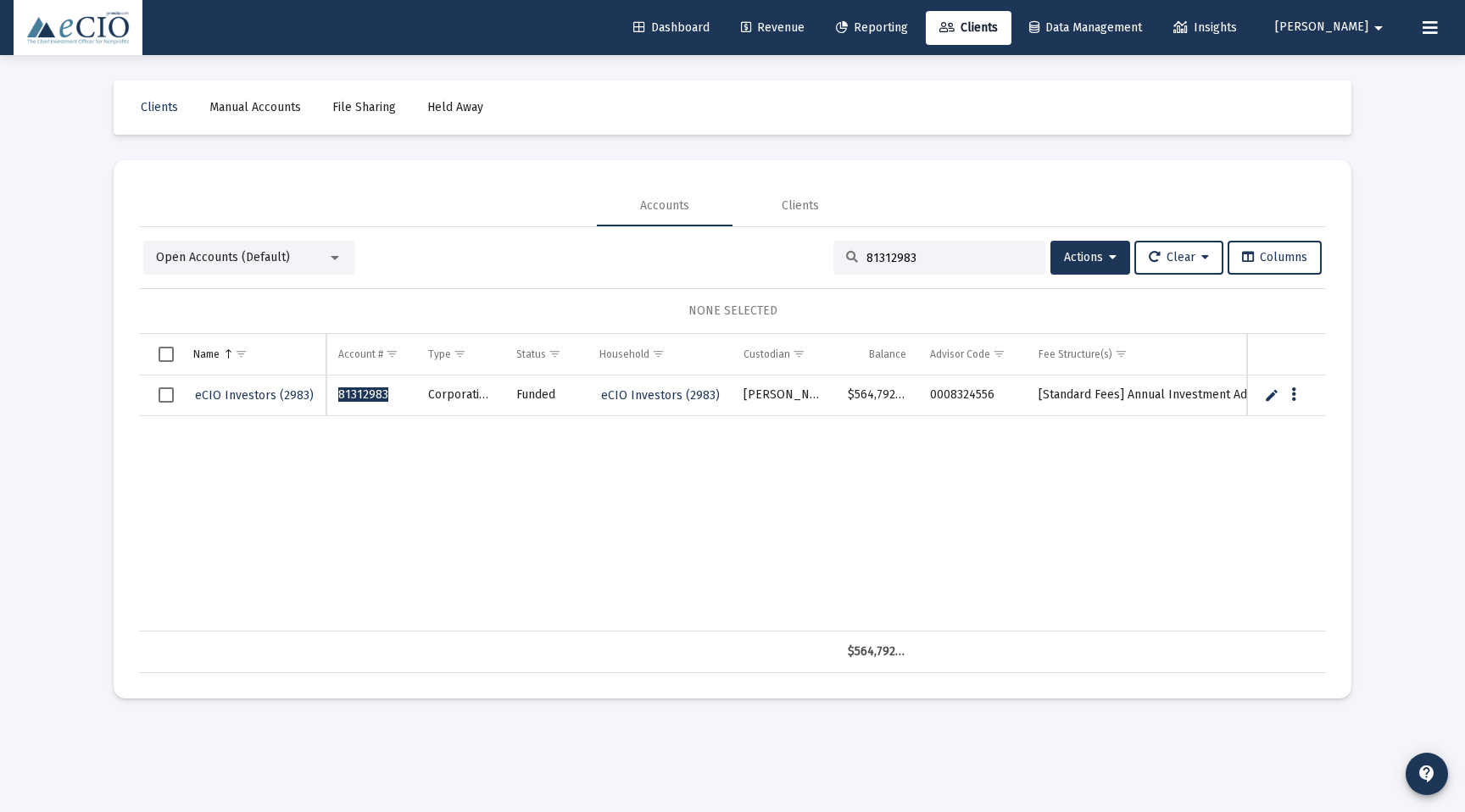
type input "81312983"
click at [247, 392] on span "eCIO Investors (2983)" at bounding box center [254, 395] width 119 height 14
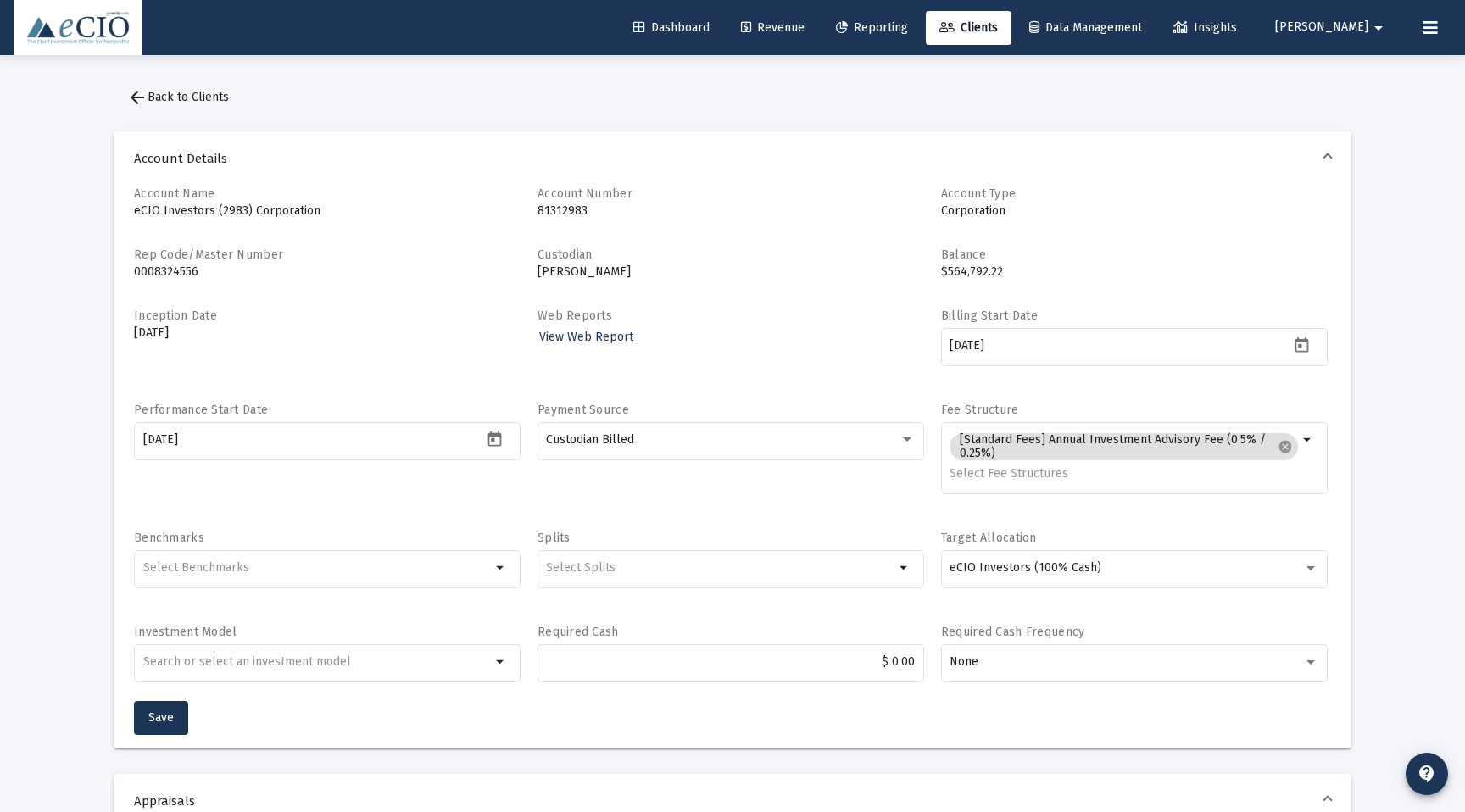
drag, startPoint x: 292, startPoint y: 405, endPoint x: 84, endPoint y: 405, distance: 208.0
click at [488, 440] on icon "Open calendar" at bounding box center [495, 439] width 14 height 15
click at [161, 630] on div "12" at bounding box center [158, 640] width 31 height 31
type input "[DATE]"
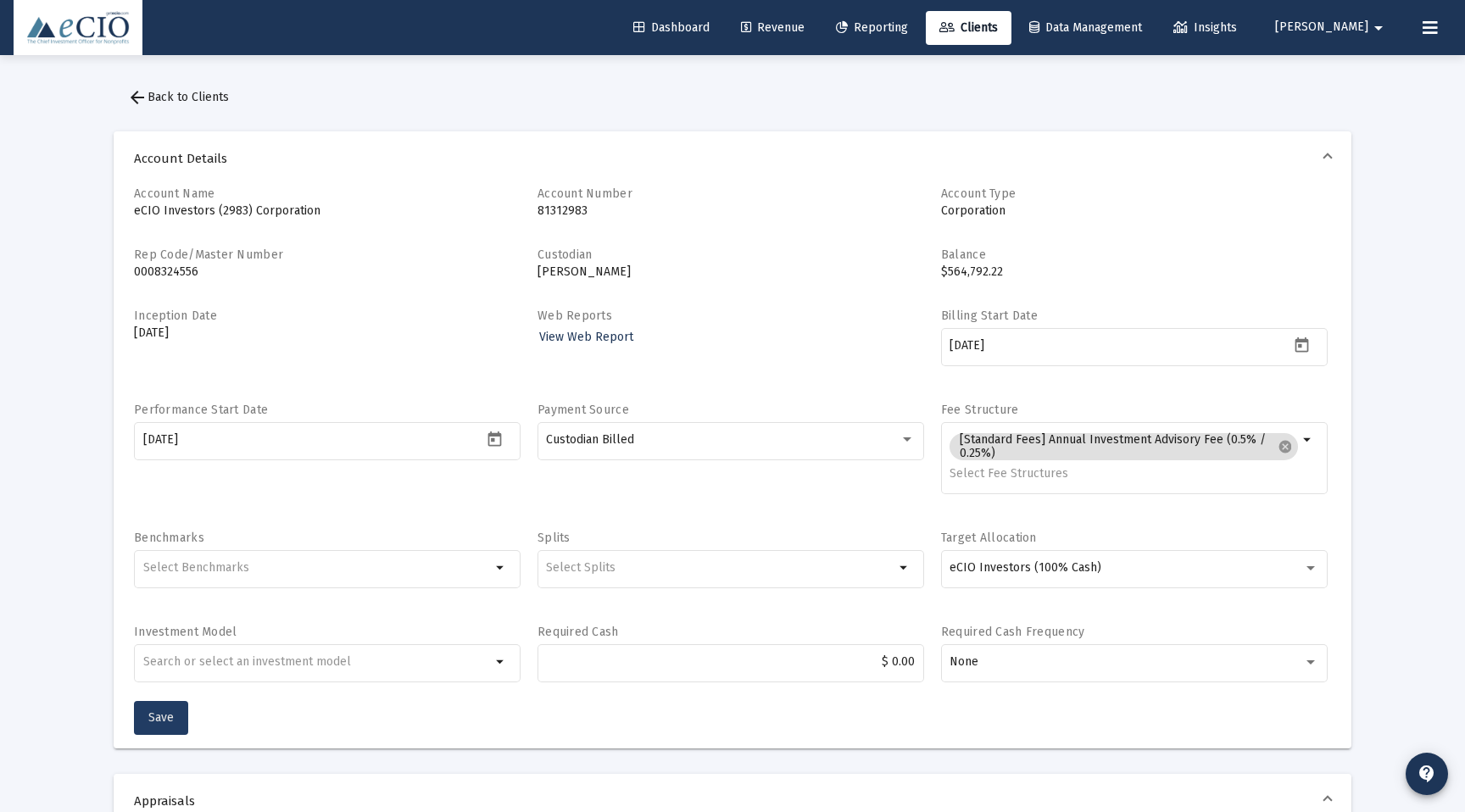
click at [162, 712] on span "Save" at bounding box center [161, 717] width 25 height 14
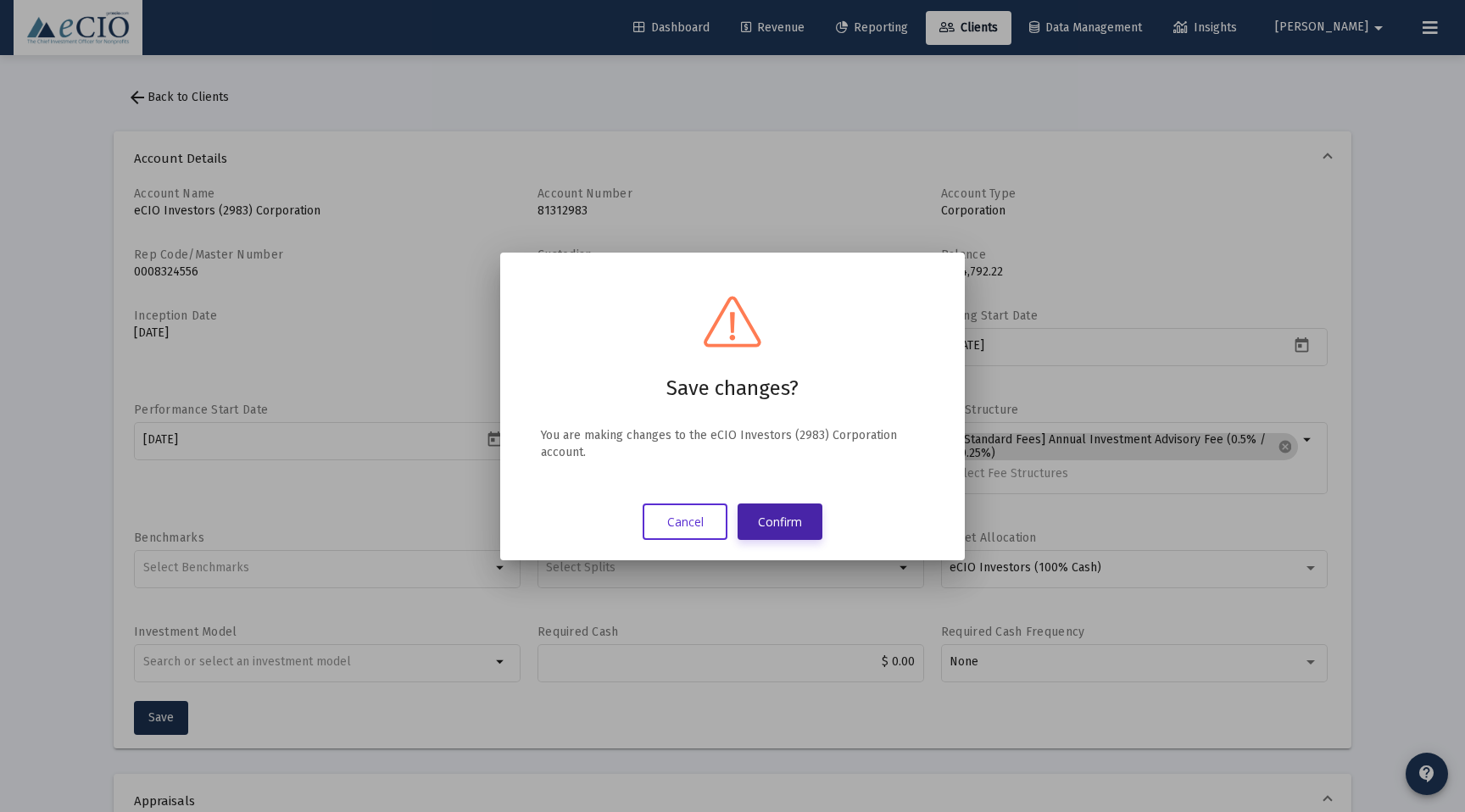
click at [779, 522] on button "Confirm" at bounding box center [780, 522] width 85 height 37
